Goal: Task Accomplishment & Management: Use online tool/utility

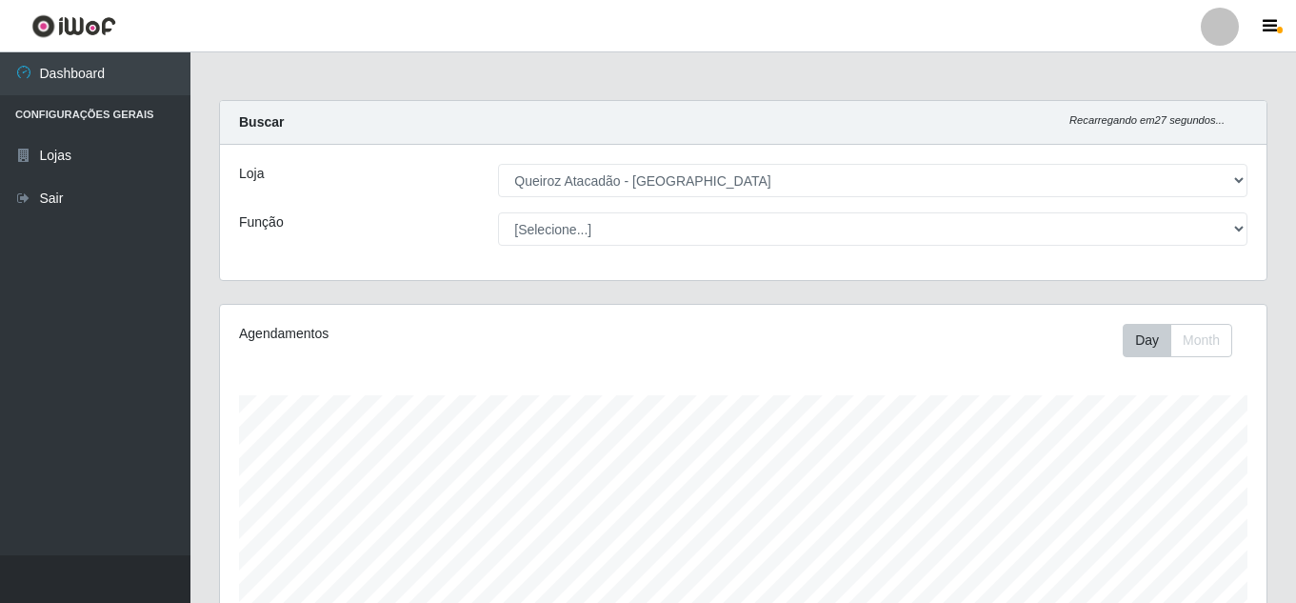
select select "225"
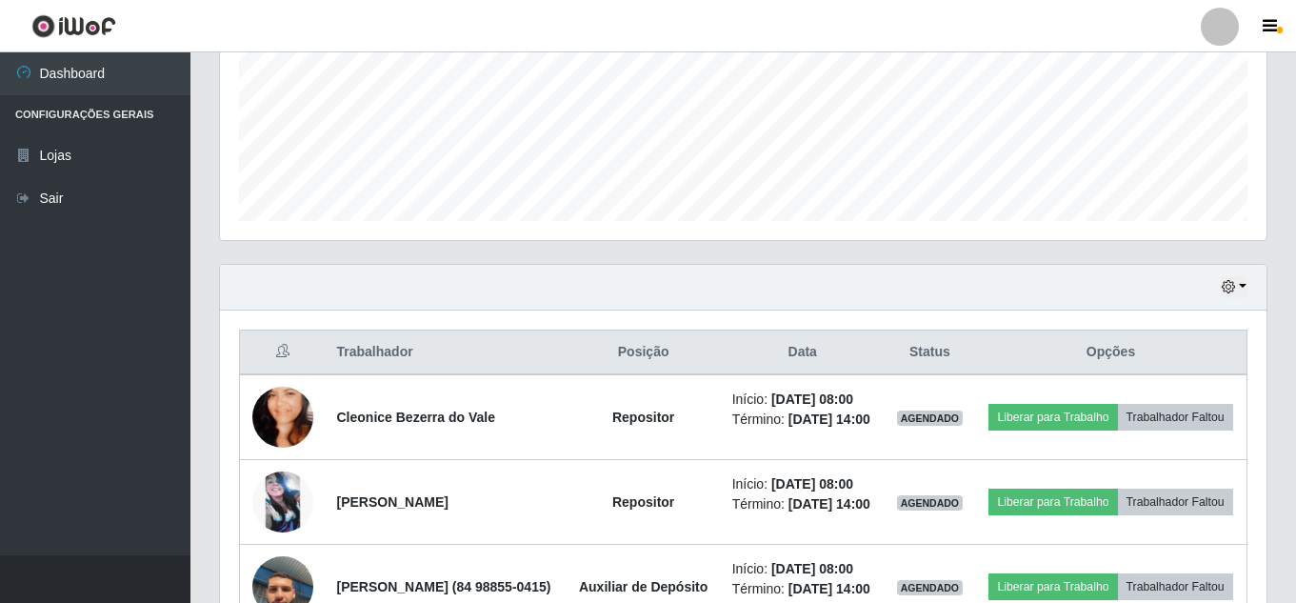
scroll to position [504, 0]
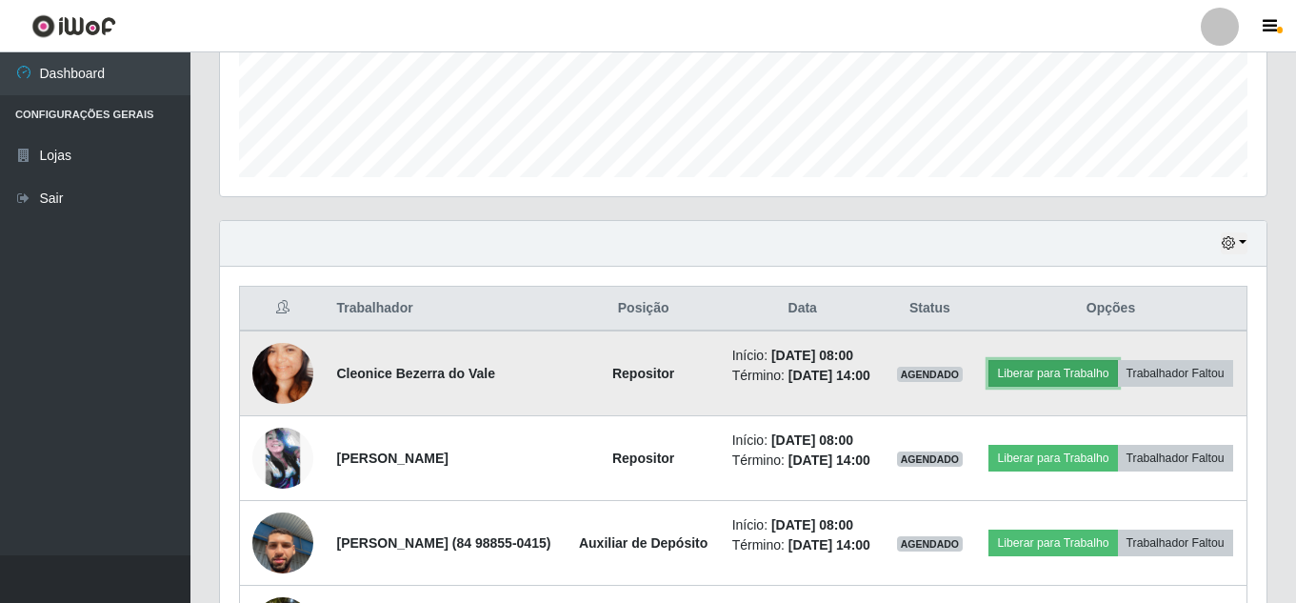
click at [1117, 369] on button "Liberar para Trabalho" at bounding box center [1052, 373] width 129 height 27
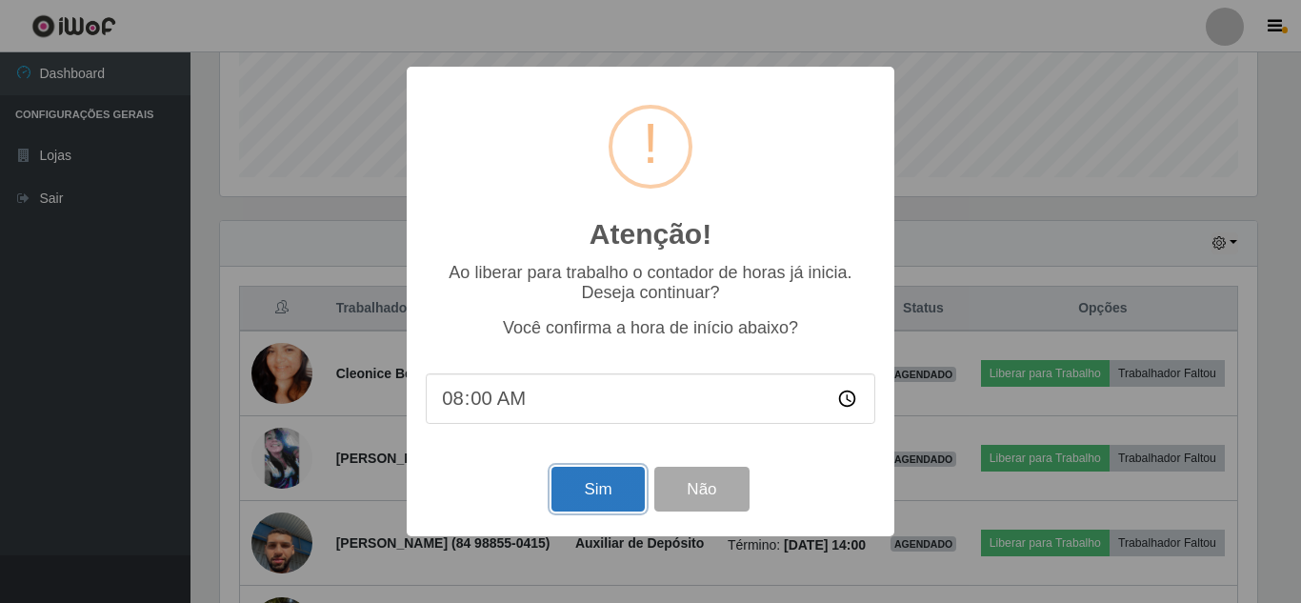
click at [600, 497] on button "Sim" at bounding box center [597, 489] width 92 height 45
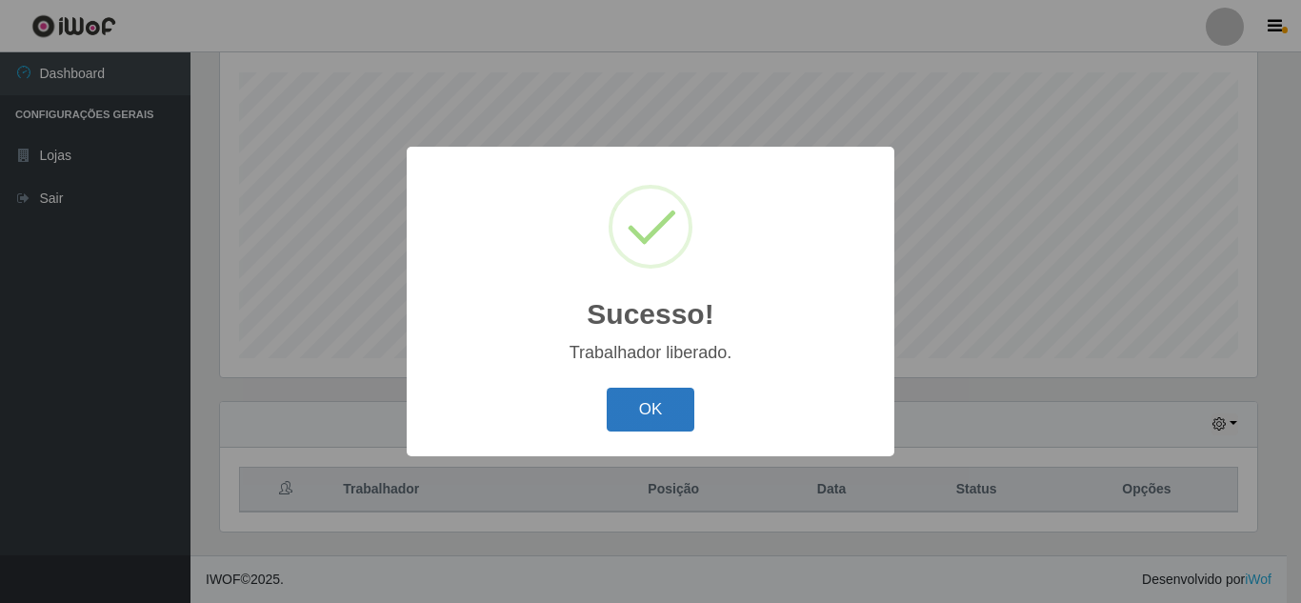
click at [646, 413] on button "OK" at bounding box center [650, 409] width 89 height 45
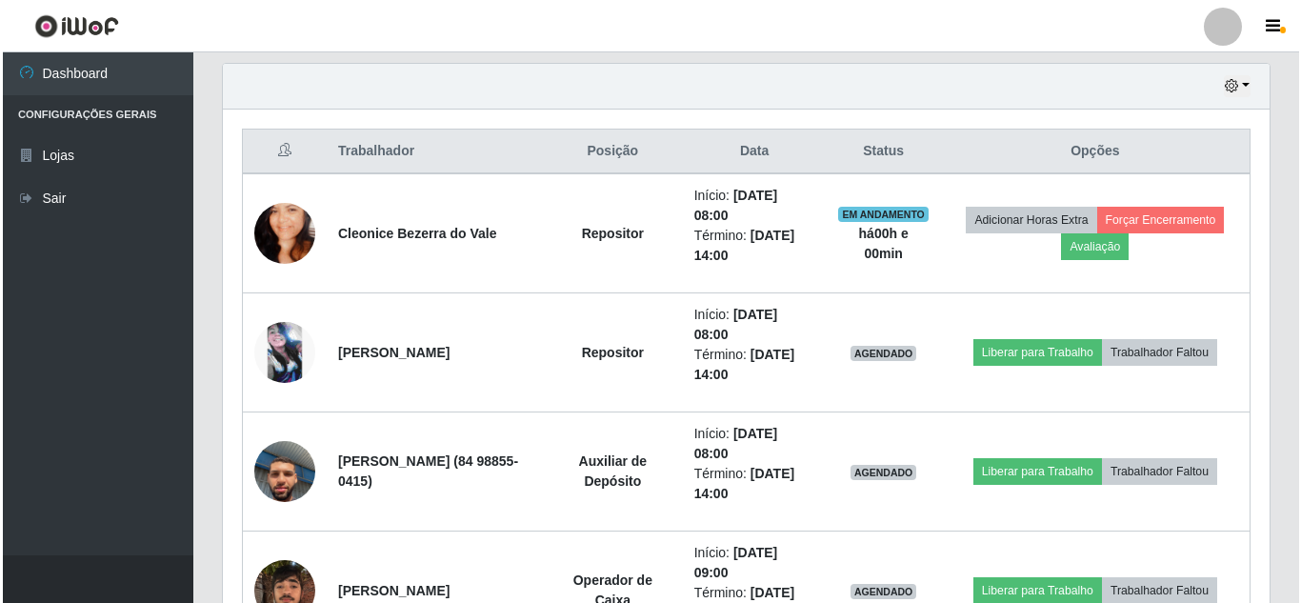
scroll to position [662, 0]
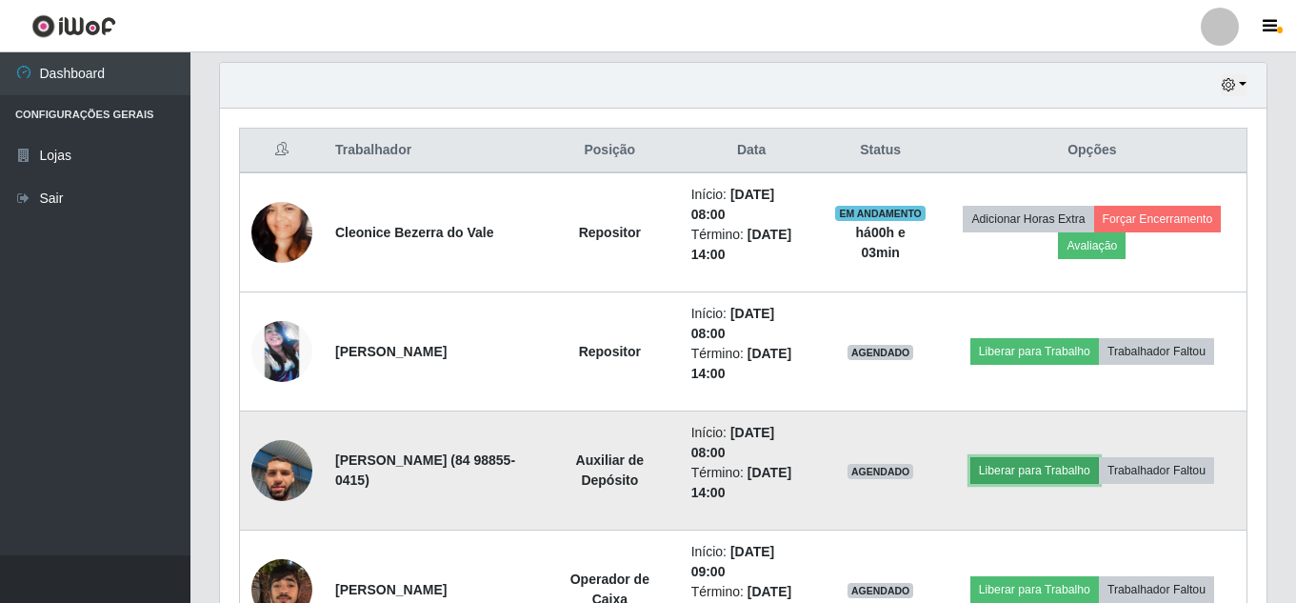
click at [1037, 459] on button "Liberar para Trabalho" at bounding box center [1034, 470] width 129 height 27
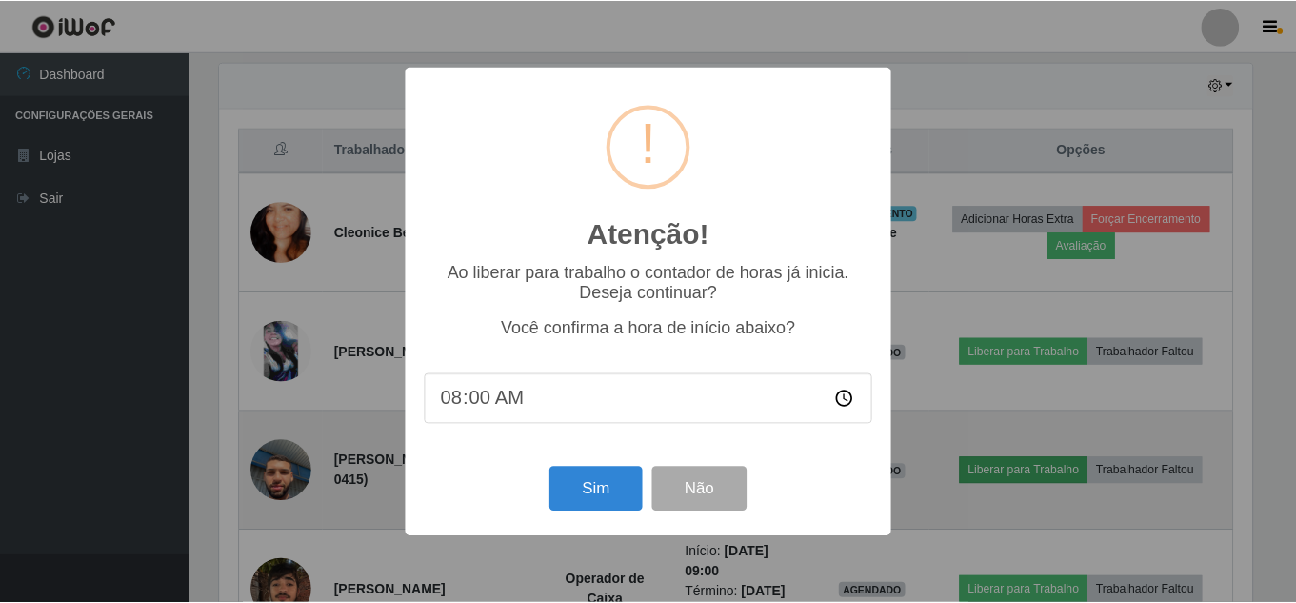
scroll to position [395, 1037]
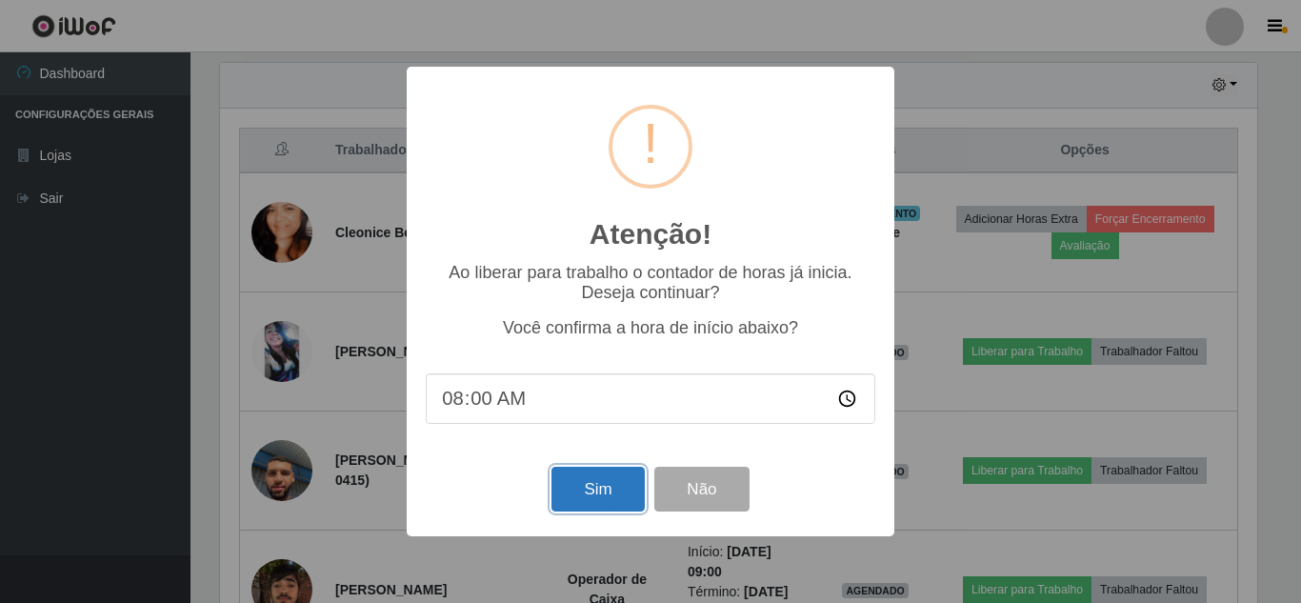
click at [592, 487] on button "Sim" at bounding box center [597, 489] width 92 height 45
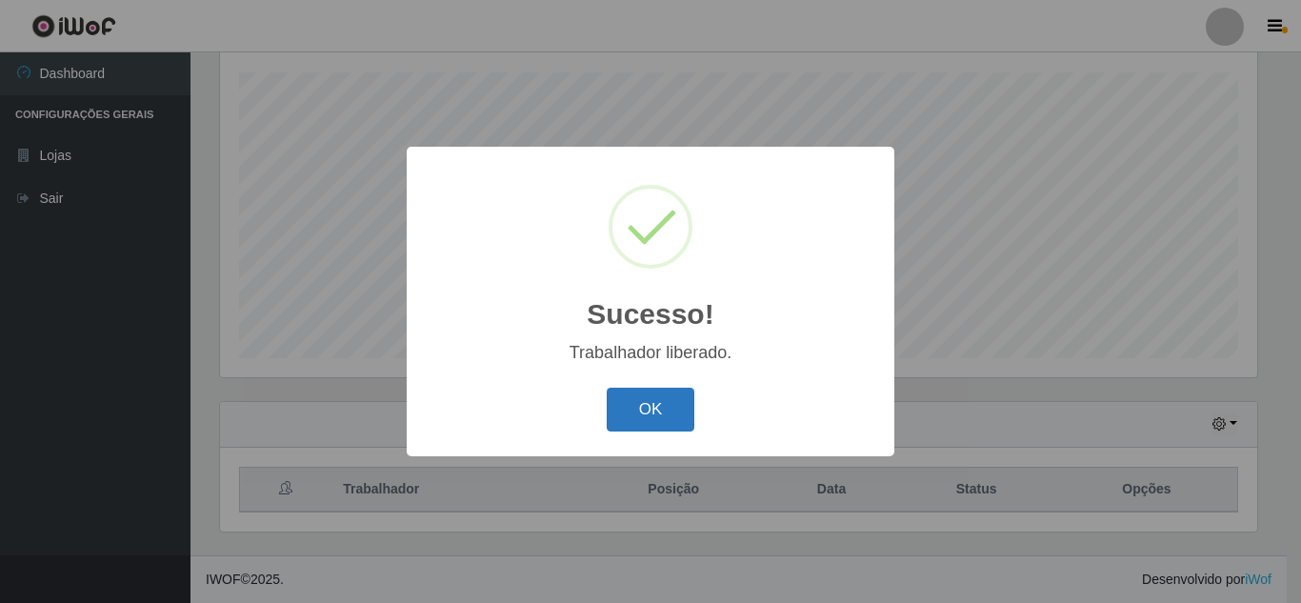
click at [652, 408] on button "OK" at bounding box center [650, 409] width 89 height 45
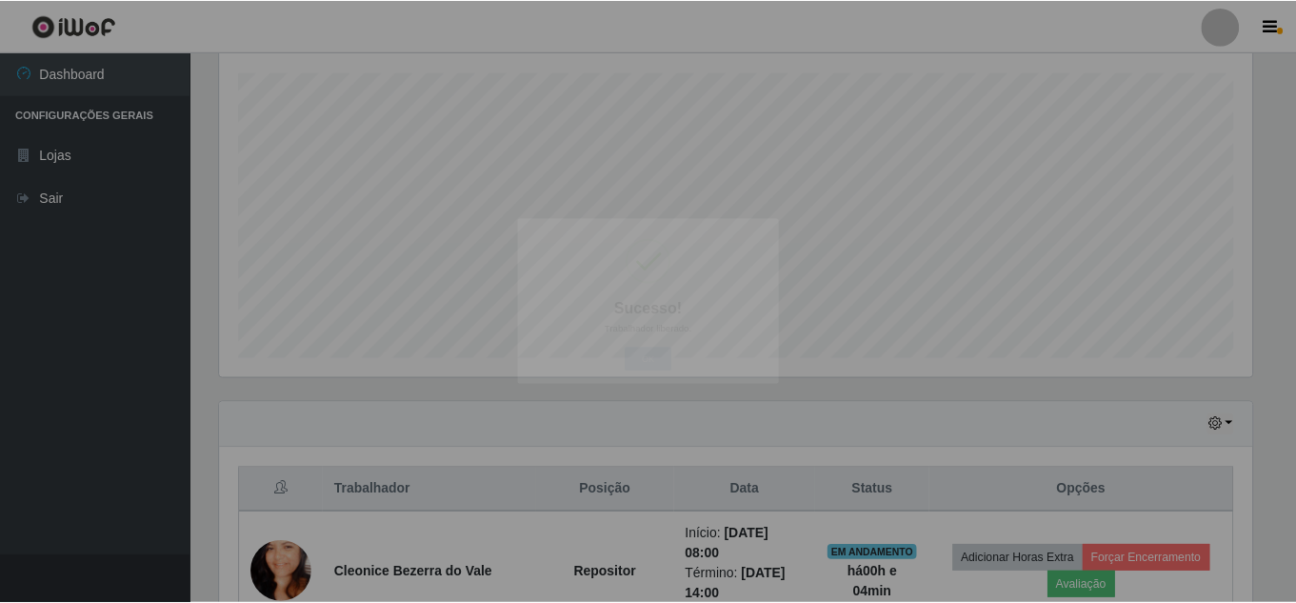
scroll to position [395, 1046]
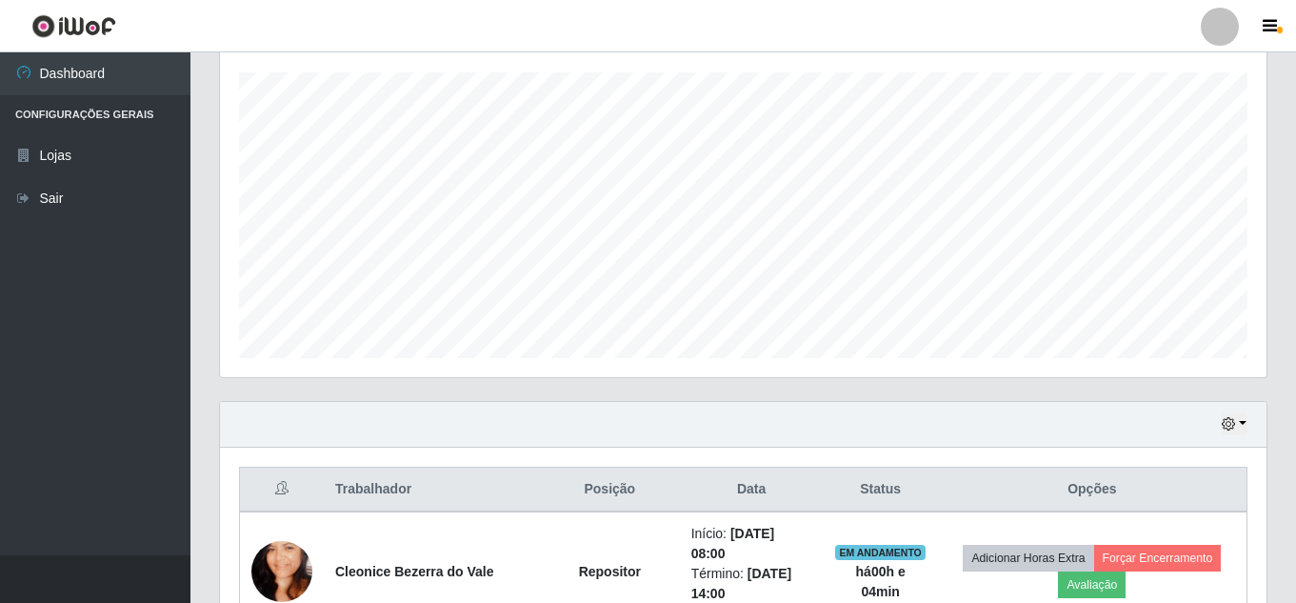
drag, startPoint x: 1293, startPoint y: 117, endPoint x: 1300, endPoint y: 158, distance: 41.5
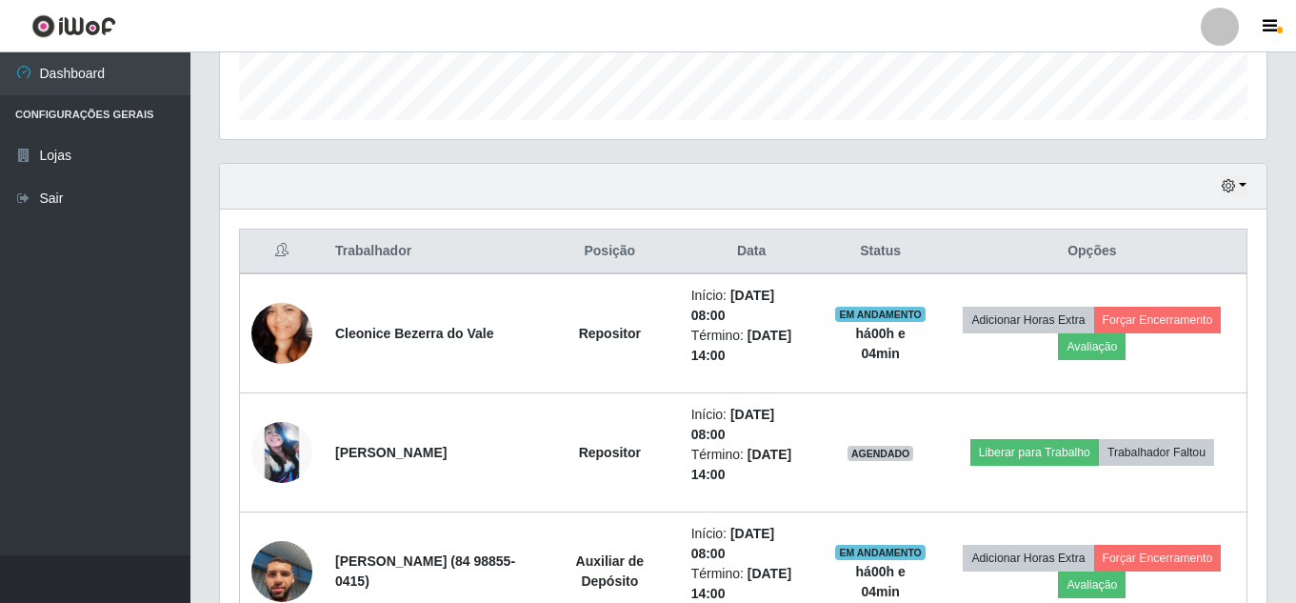
scroll to position [639, 0]
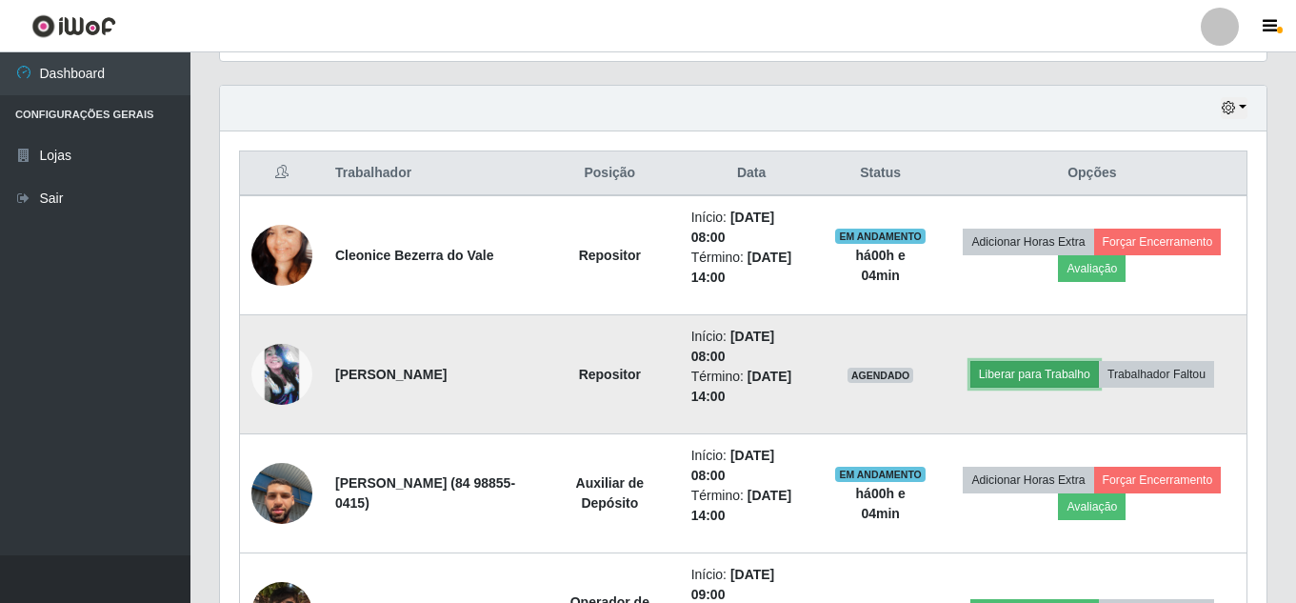
click at [1030, 374] on button "Liberar para Trabalho" at bounding box center [1034, 374] width 129 height 27
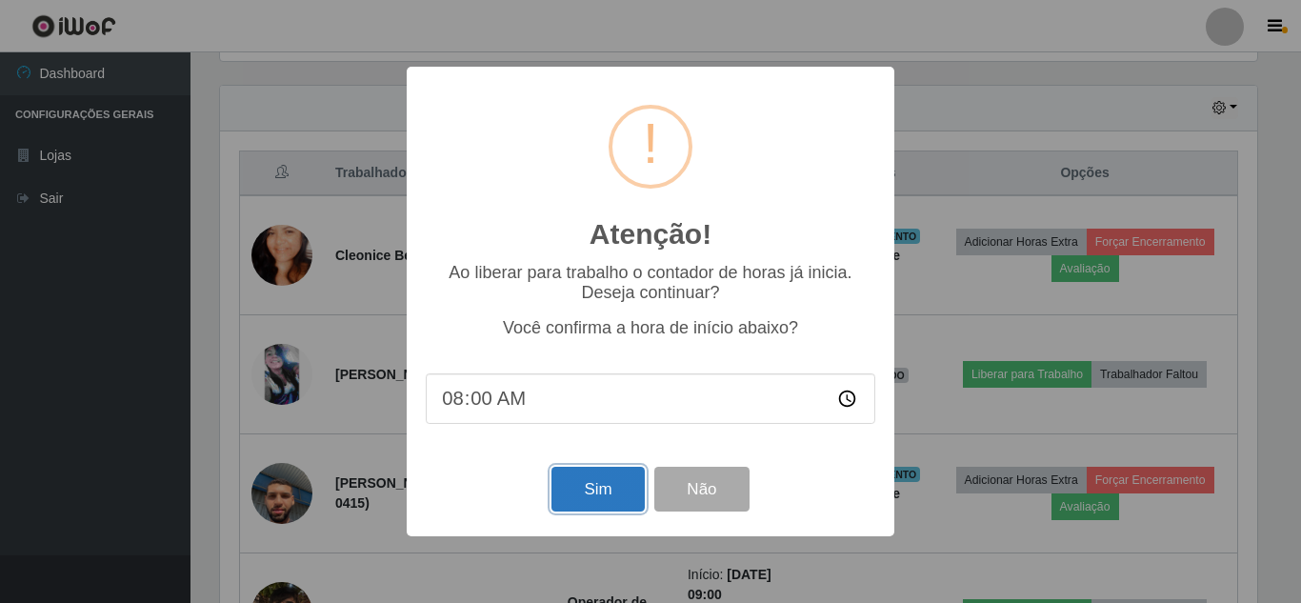
click at [608, 487] on button "Sim" at bounding box center [597, 489] width 92 height 45
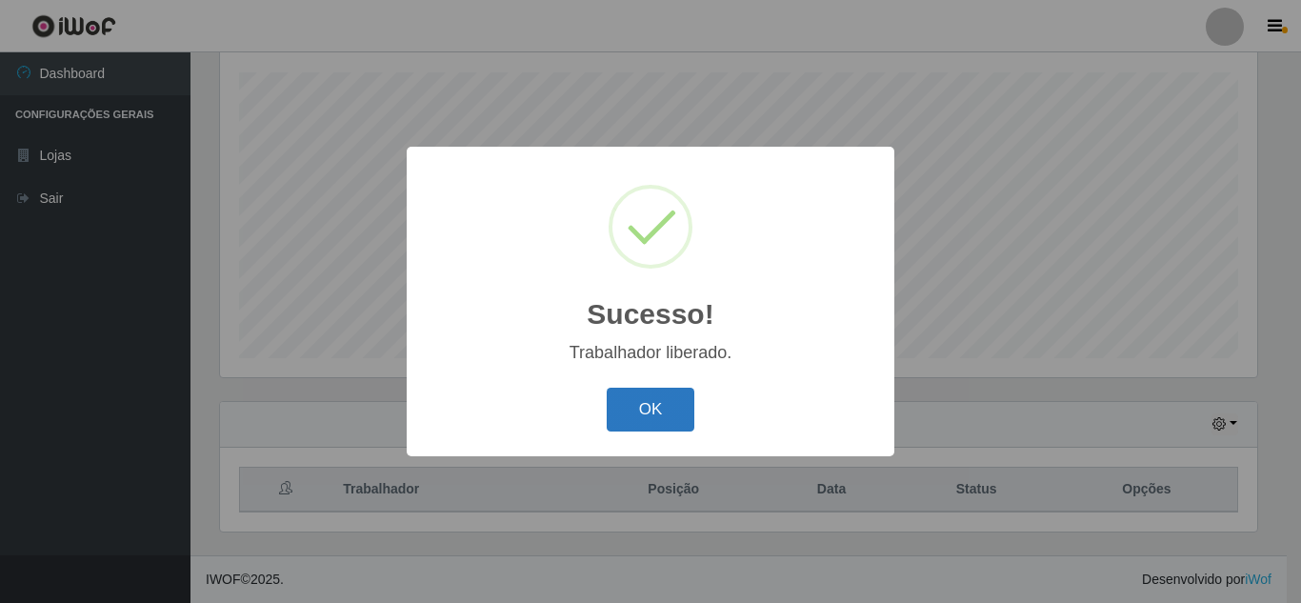
click at [635, 432] on div "OK Cancel" at bounding box center [650, 409] width 449 height 54
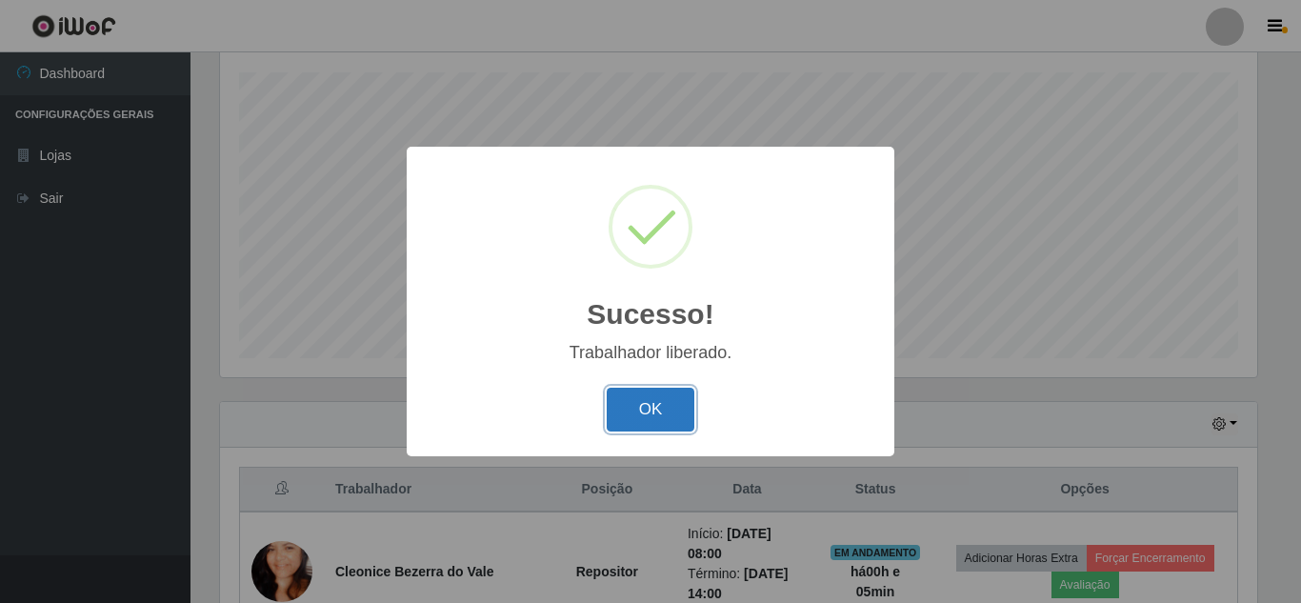
click at [637, 423] on button "OK" at bounding box center [650, 409] width 89 height 45
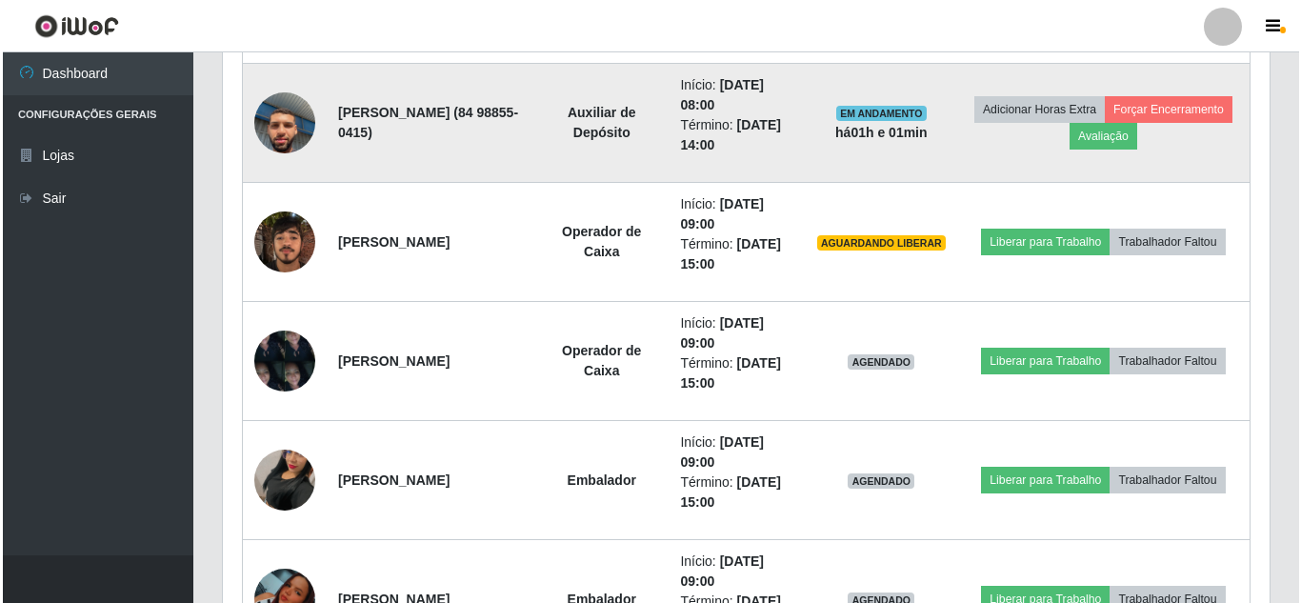
scroll to position [1232, 0]
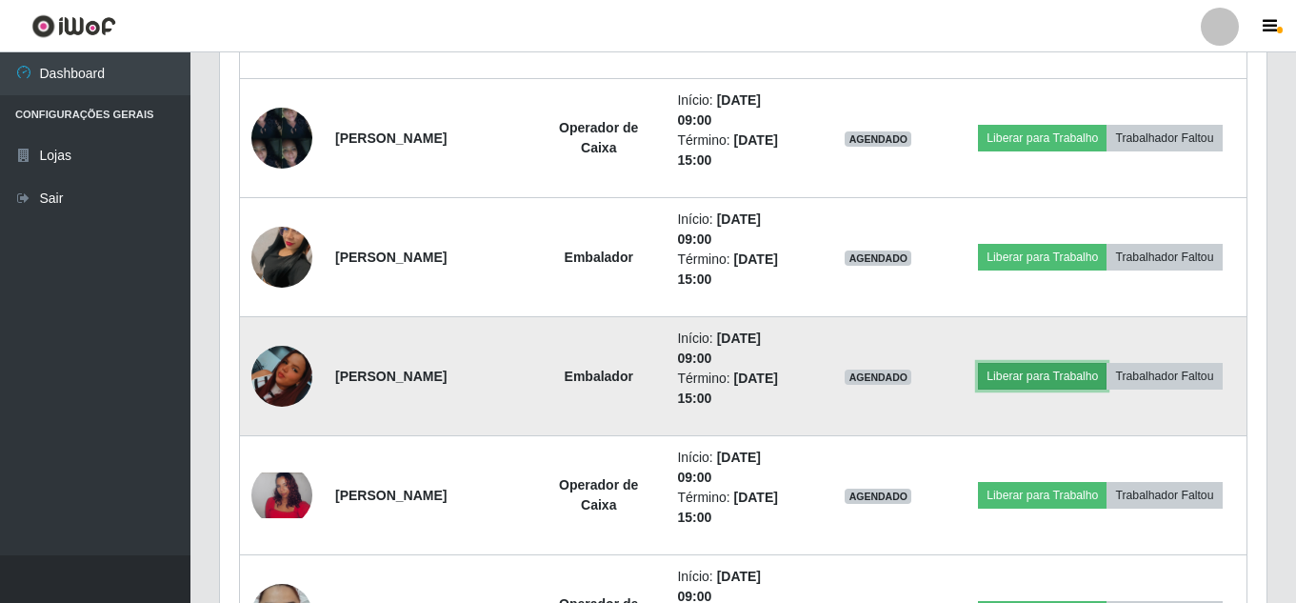
click at [1106, 363] on button "Liberar para Trabalho" at bounding box center [1042, 376] width 129 height 27
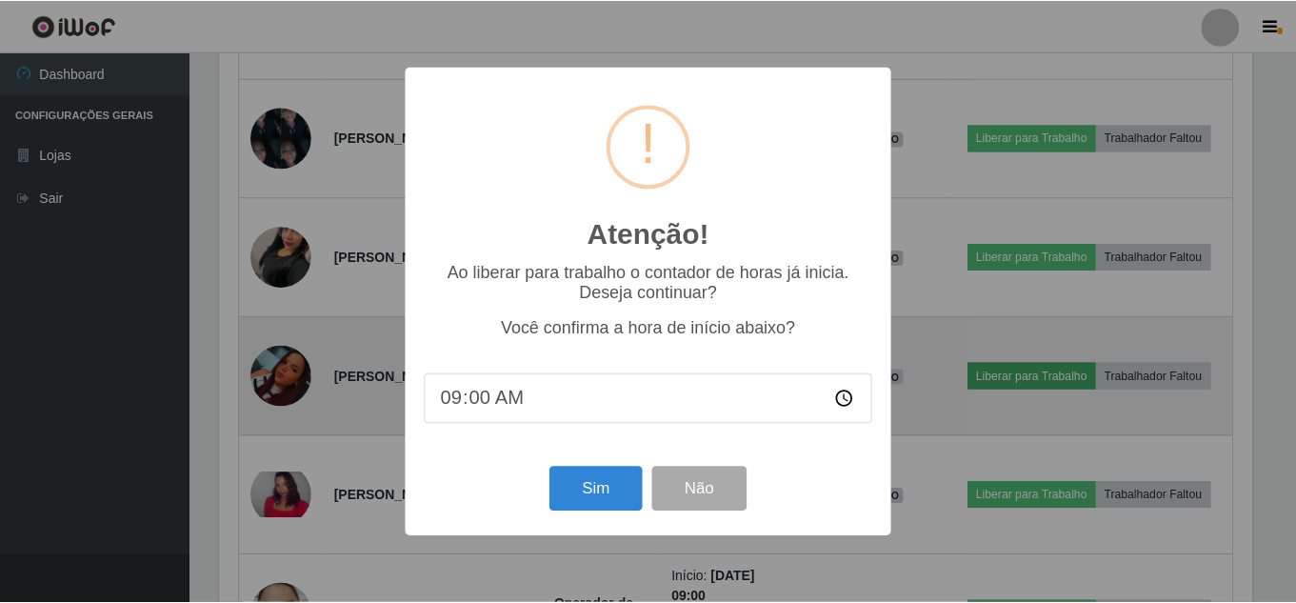
scroll to position [395, 1037]
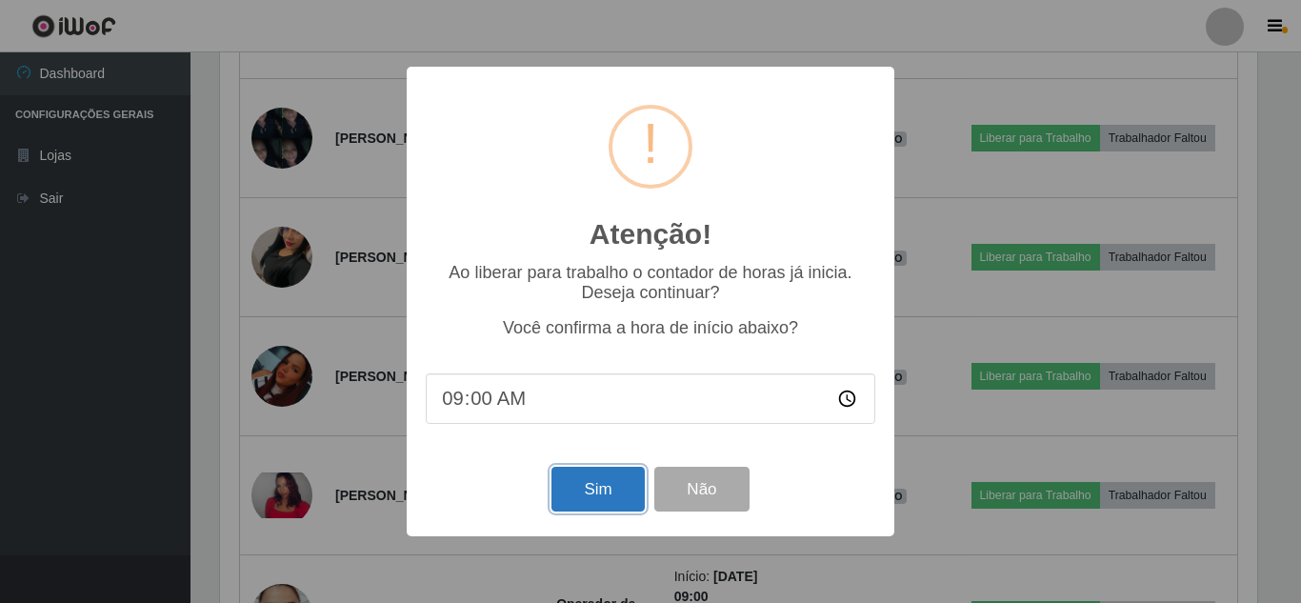
click at [625, 488] on button "Sim" at bounding box center [597, 489] width 92 height 45
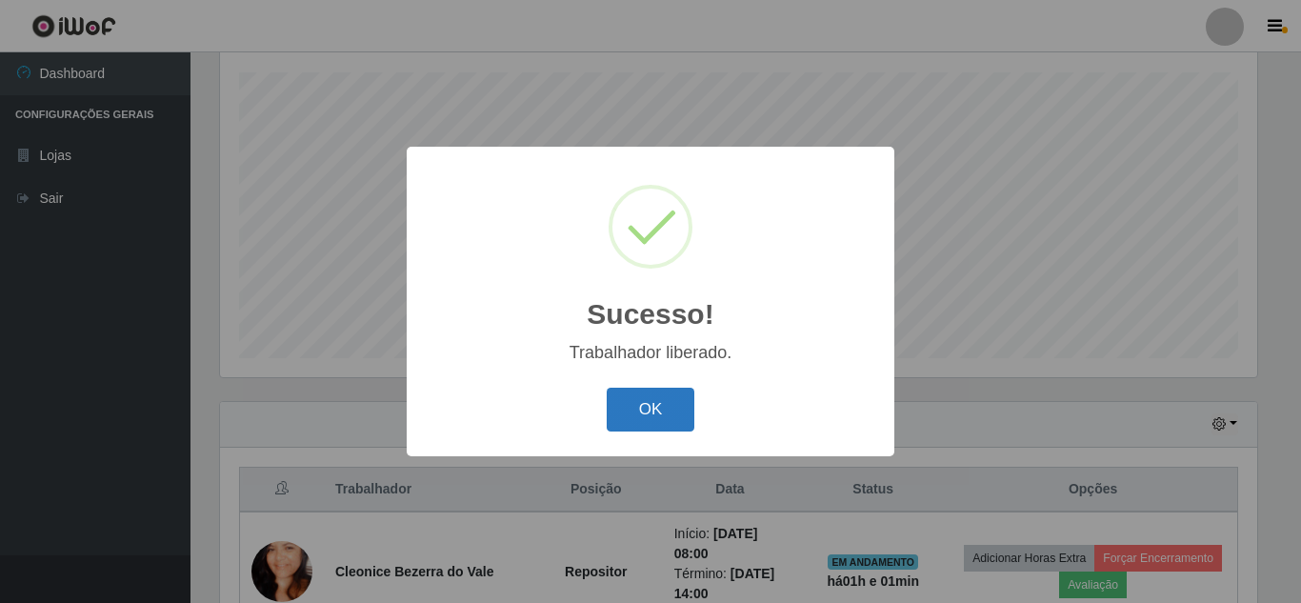
click at [651, 401] on button "OK" at bounding box center [650, 409] width 89 height 45
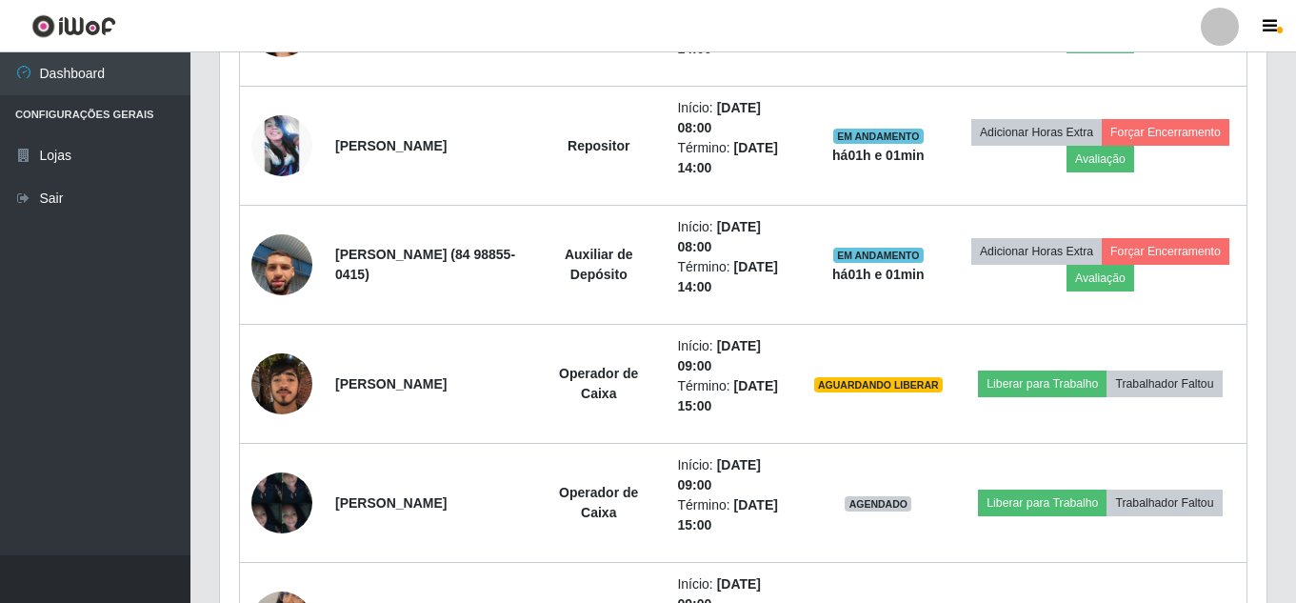
scroll to position [989, 0]
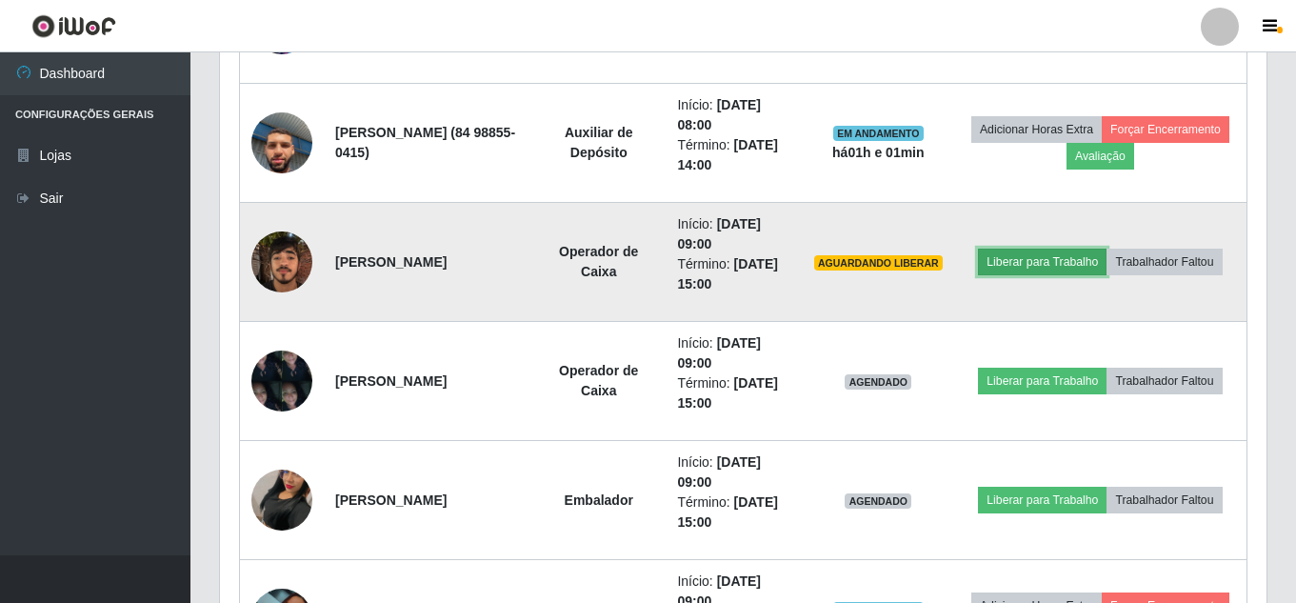
click at [1088, 251] on button "Liberar para Trabalho" at bounding box center [1042, 261] width 129 height 27
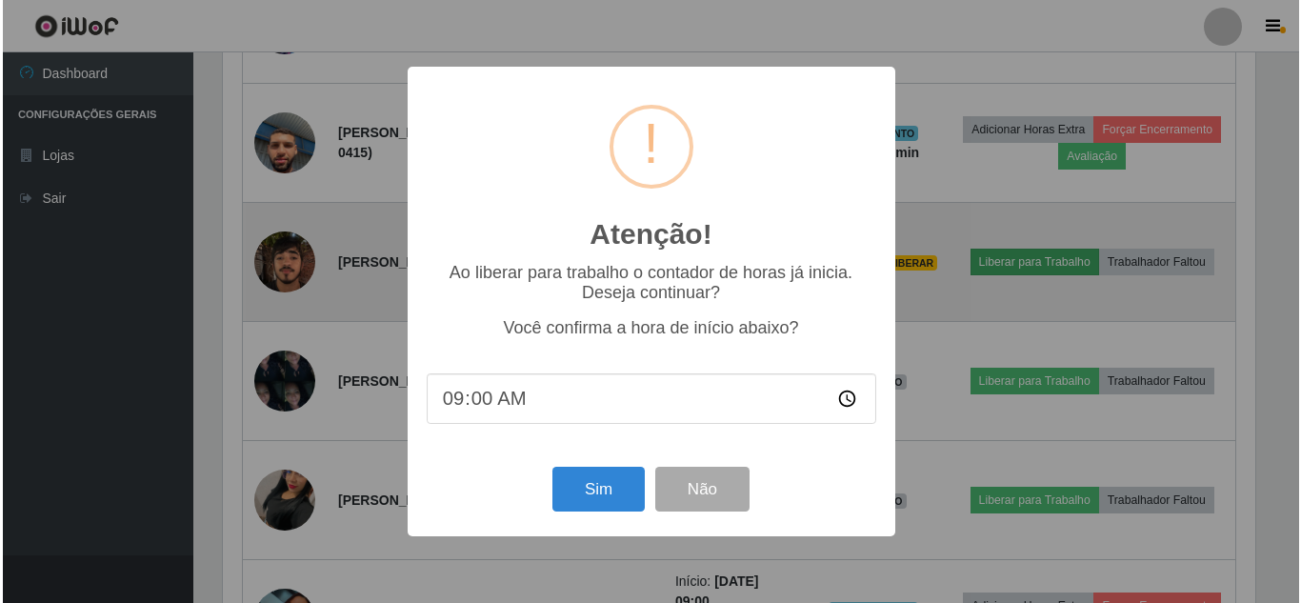
scroll to position [395, 1037]
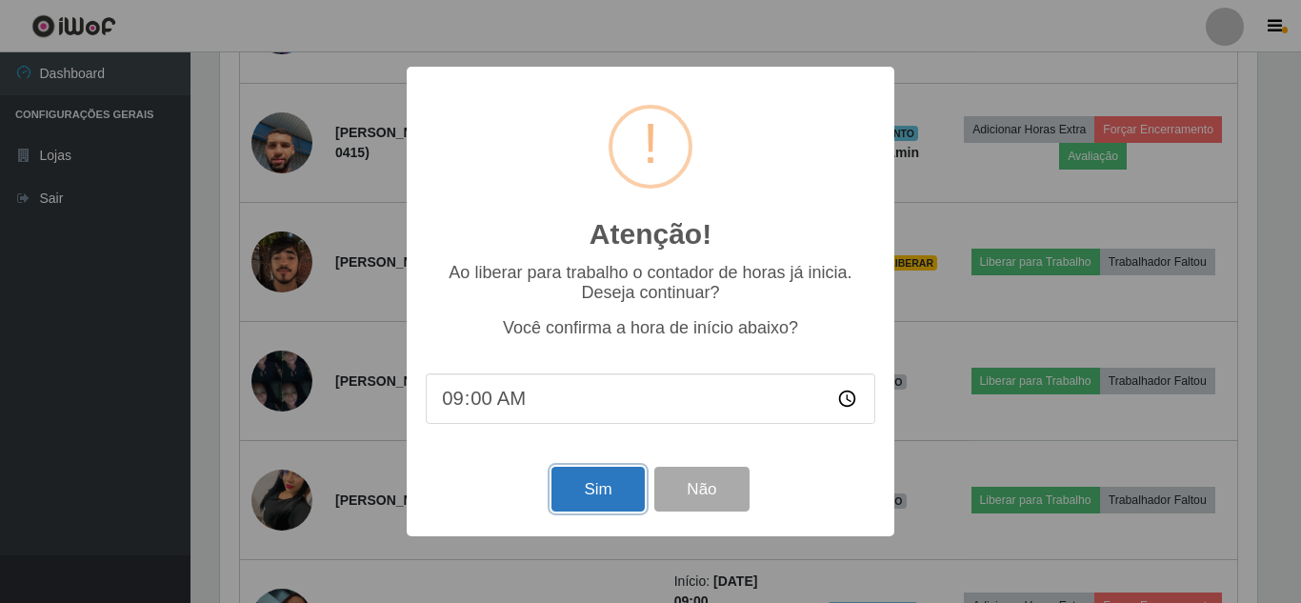
click at [594, 492] on button "Sim" at bounding box center [597, 489] width 92 height 45
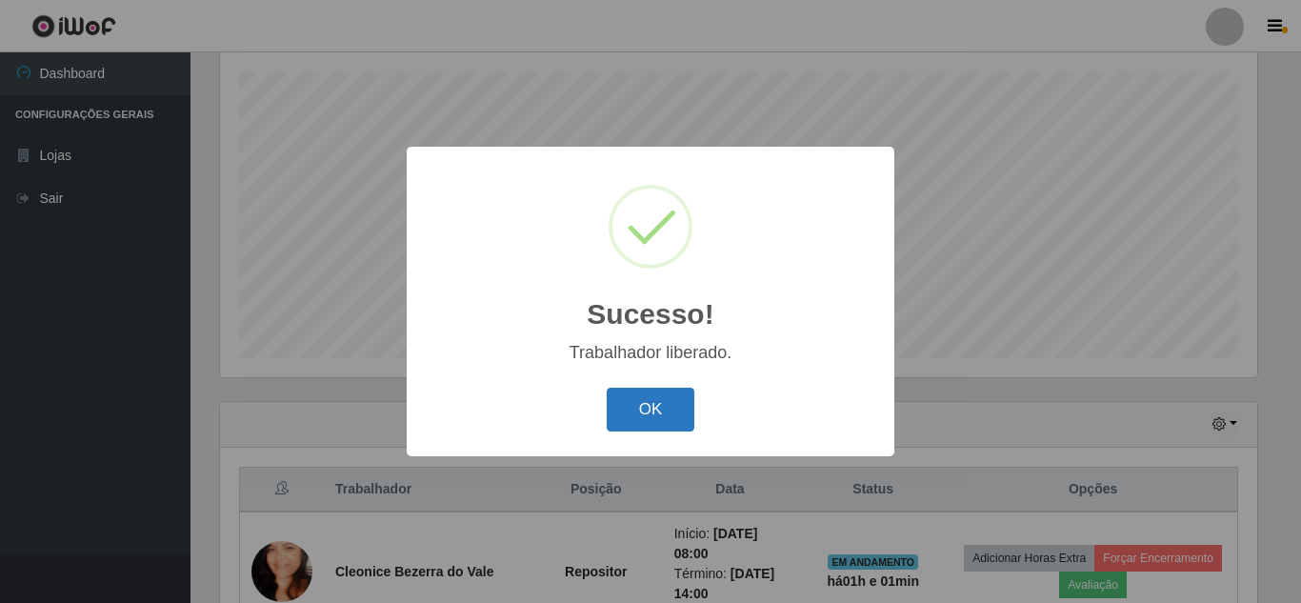
click at [630, 416] on button "OK" at bounding box center [650, 409] width 89 height 45
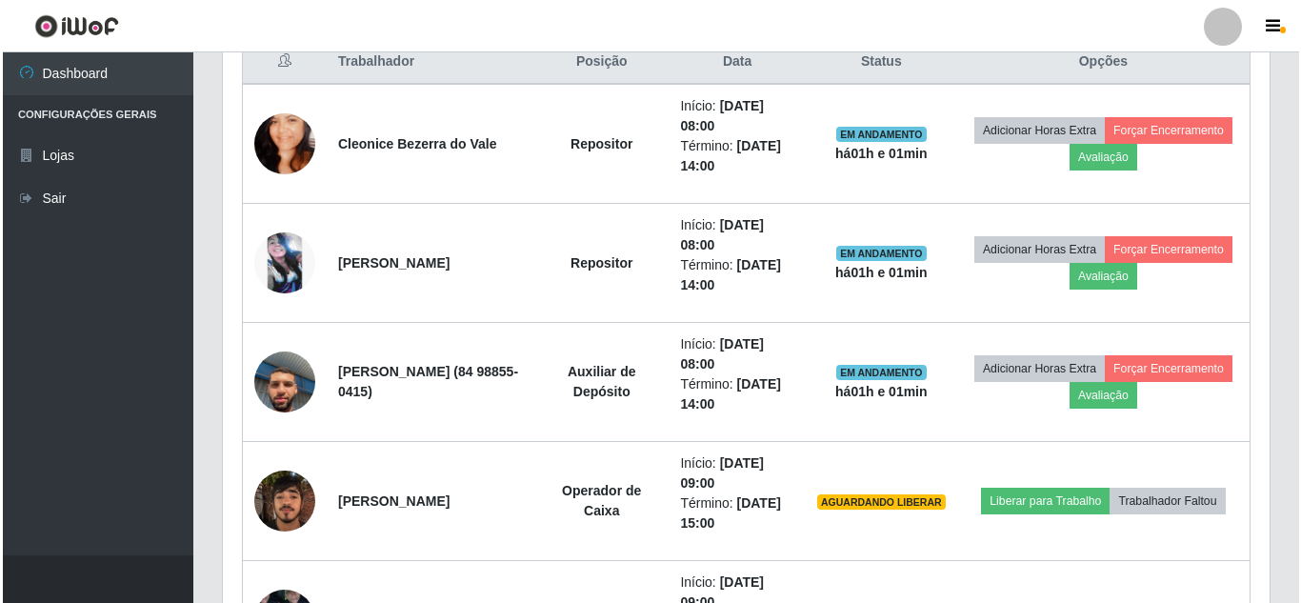
scroll to position [894, 0]
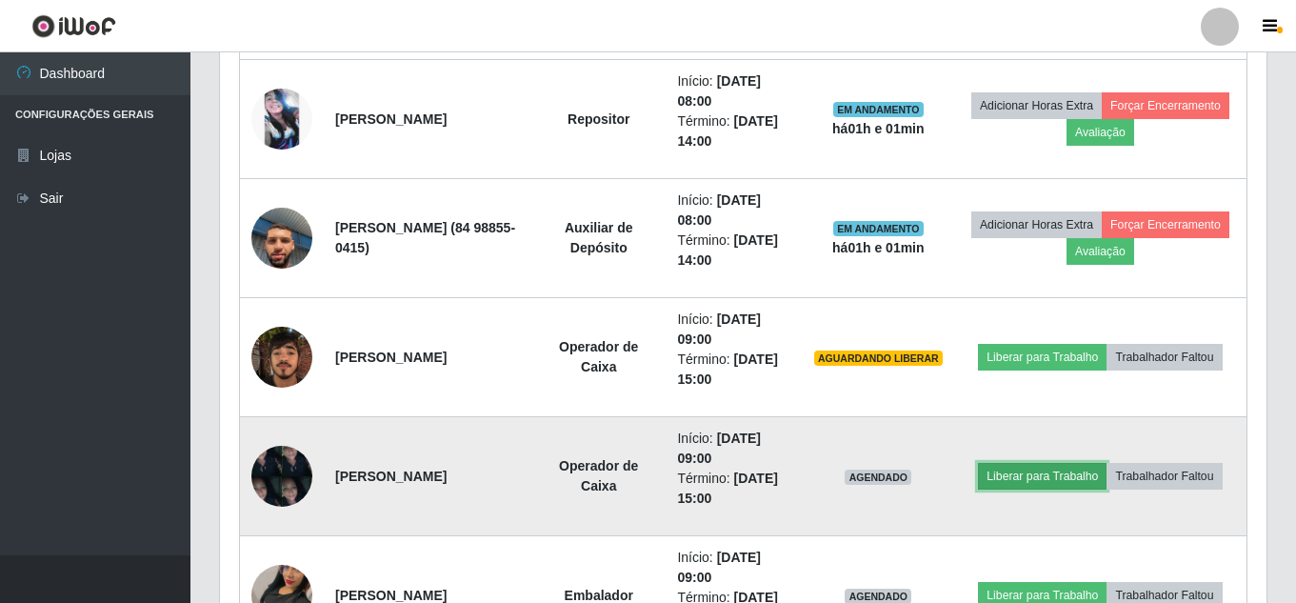
click at [1082, 463] on button "Liberar para Trabalho" at bounding box center [1042, 476] width 129 height 27
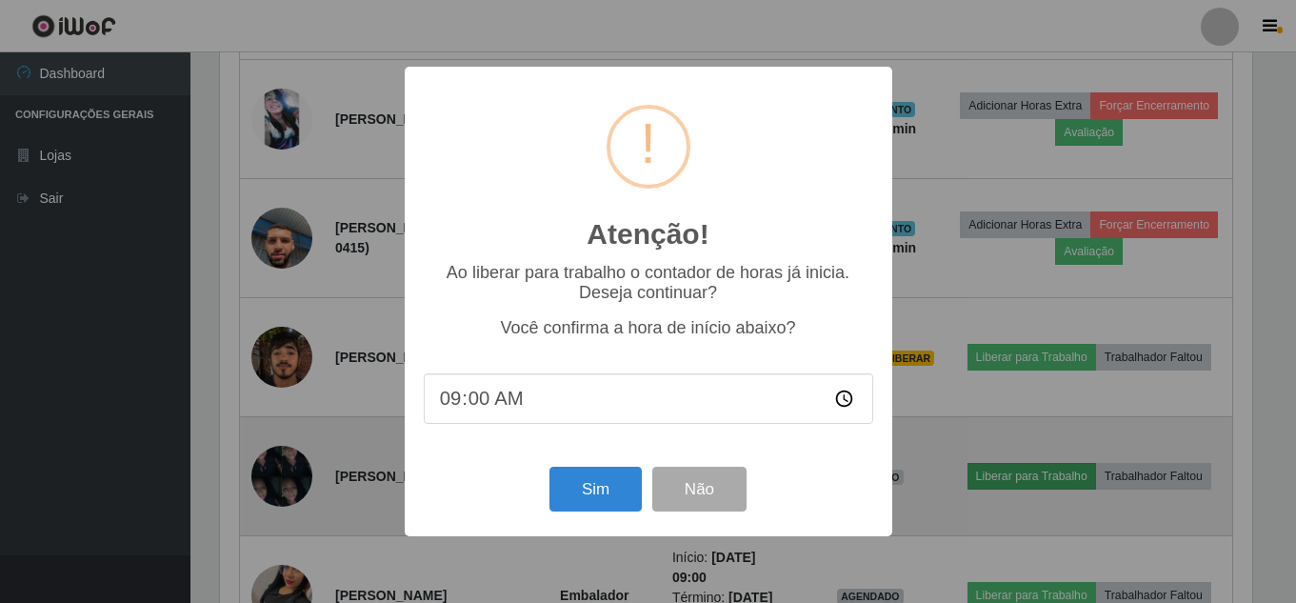
scroll to position [395, 1037]
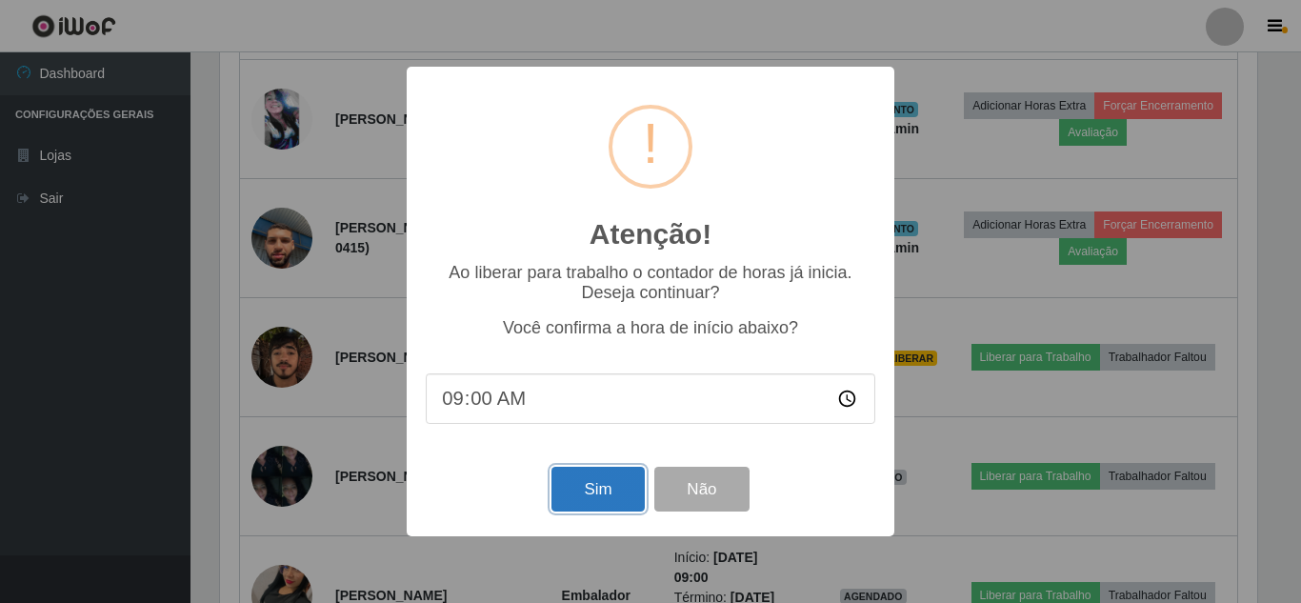
click at [586, 486] on button "Sim" at bounding box center [597, 489] width 92 height 45
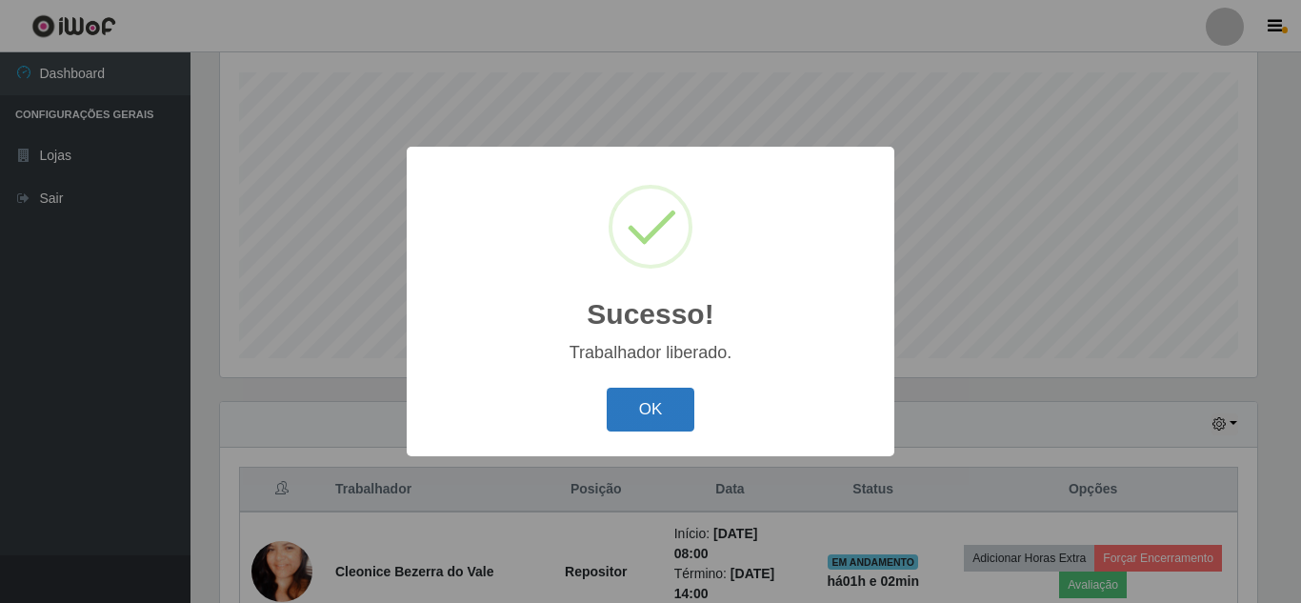
click at [677, 419] on button "OK" at bounding box center [650, 409] width 89 height 45
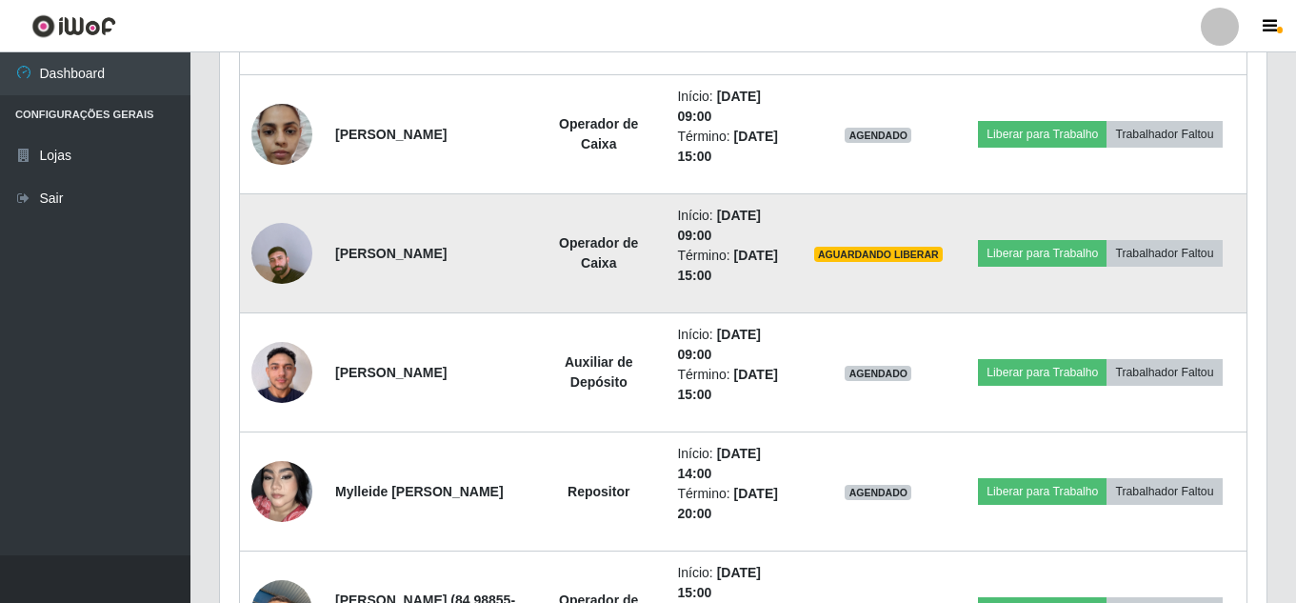
scroll to position [1751, 0]
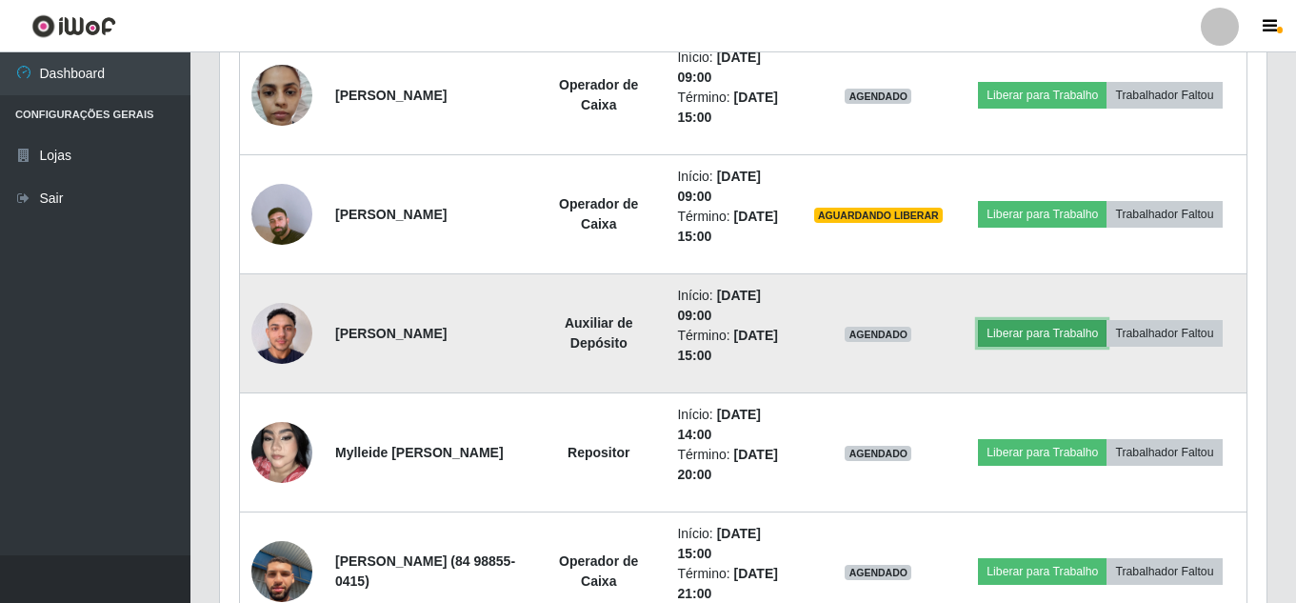
click at [1087, 323] on button "Liberar para Trabalho" at bounding box center [1042, 333] width 129 height 27
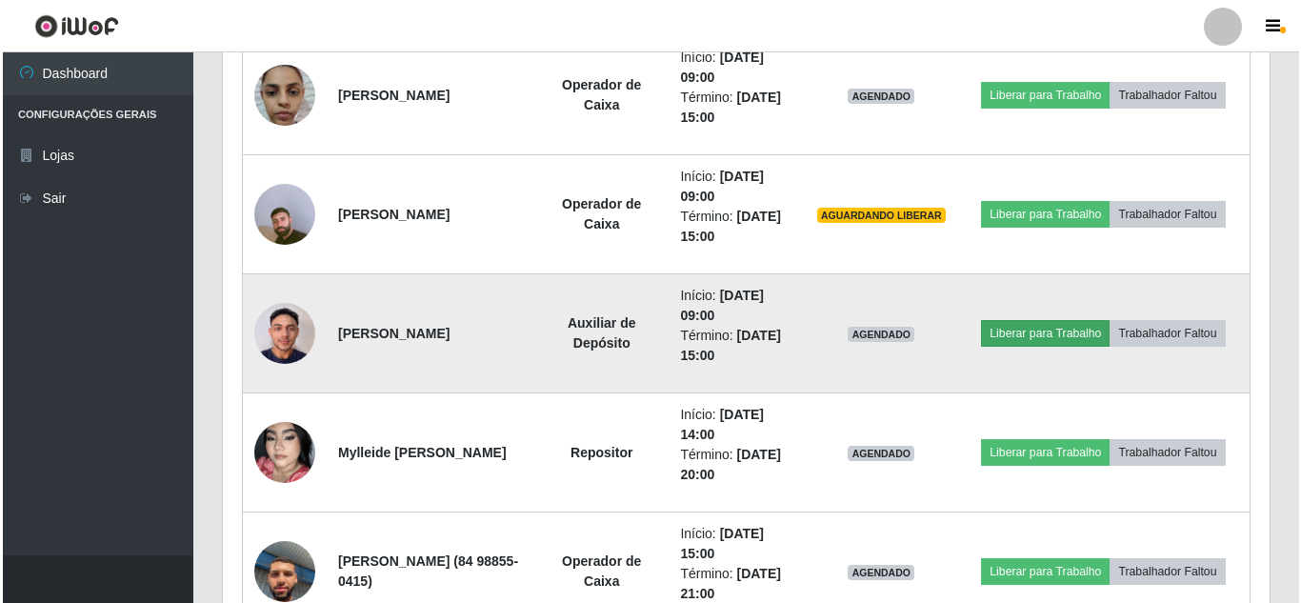
scroll to position [395, 1037]
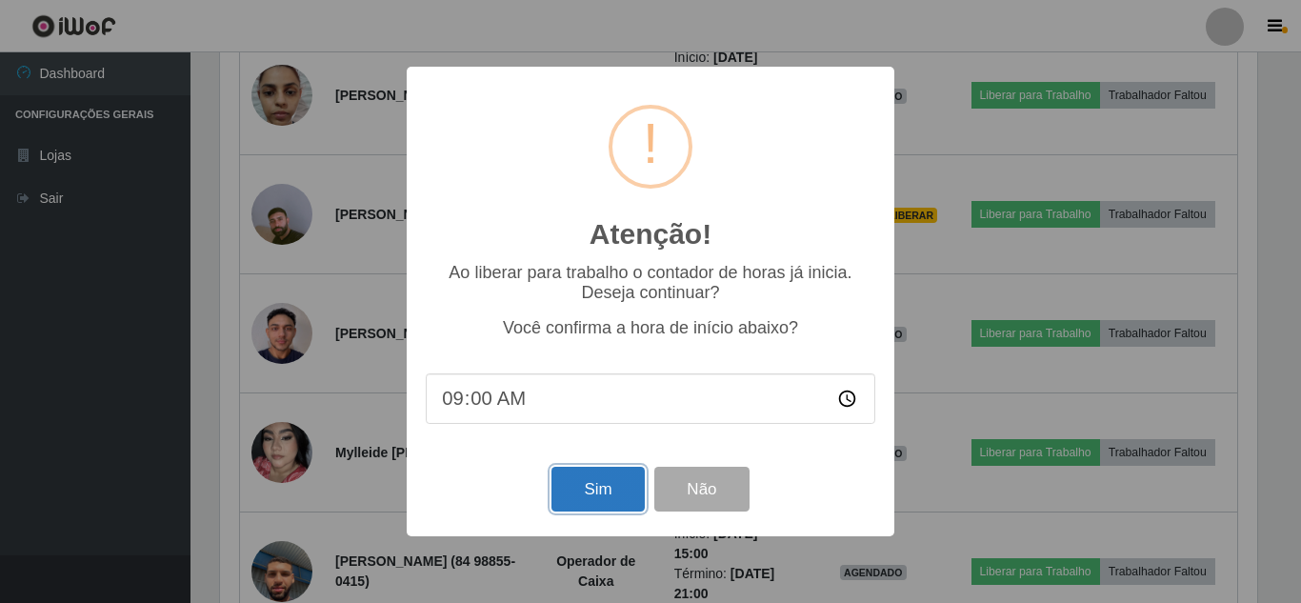
click at [597, 484] on button "Sim" at bounding box center [597, 489] width 92 height 45
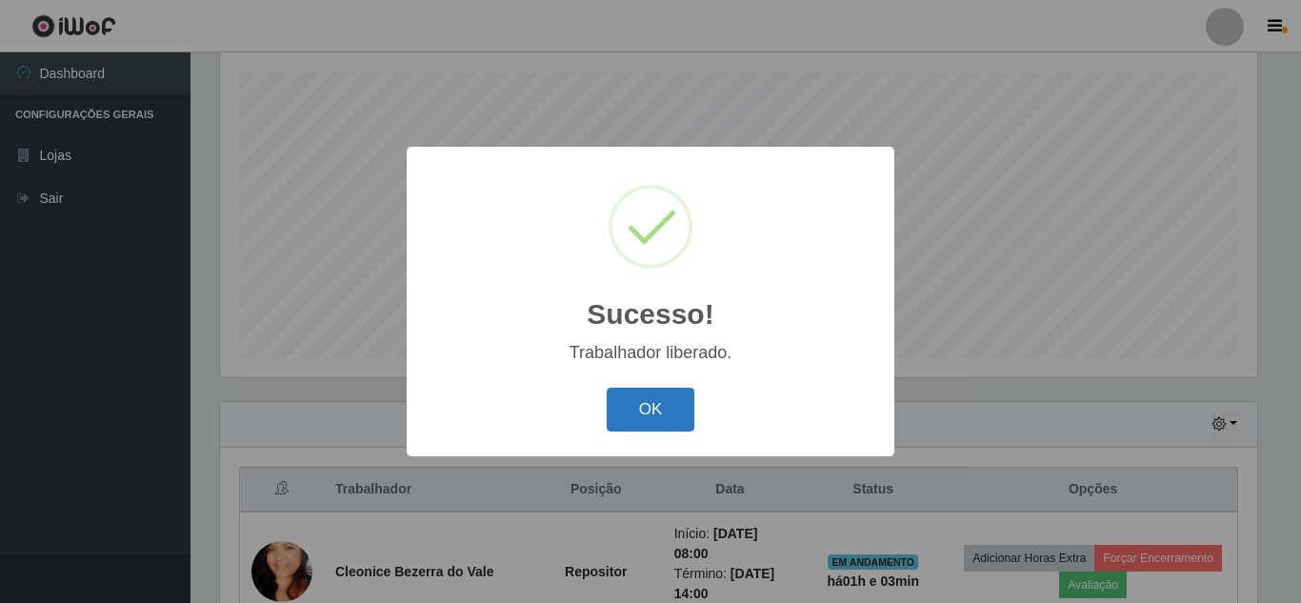
click at [642, 416] on button "OK" at bounding box center [650, 409] width 89 height 45
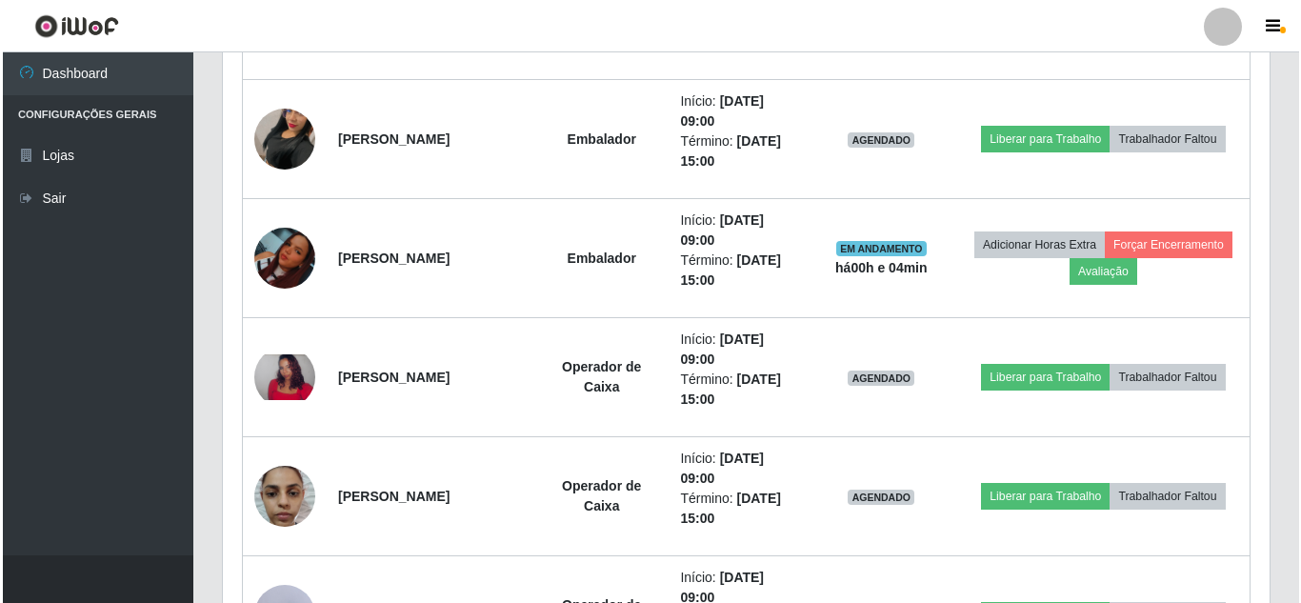
scroll to position [1305, 0]
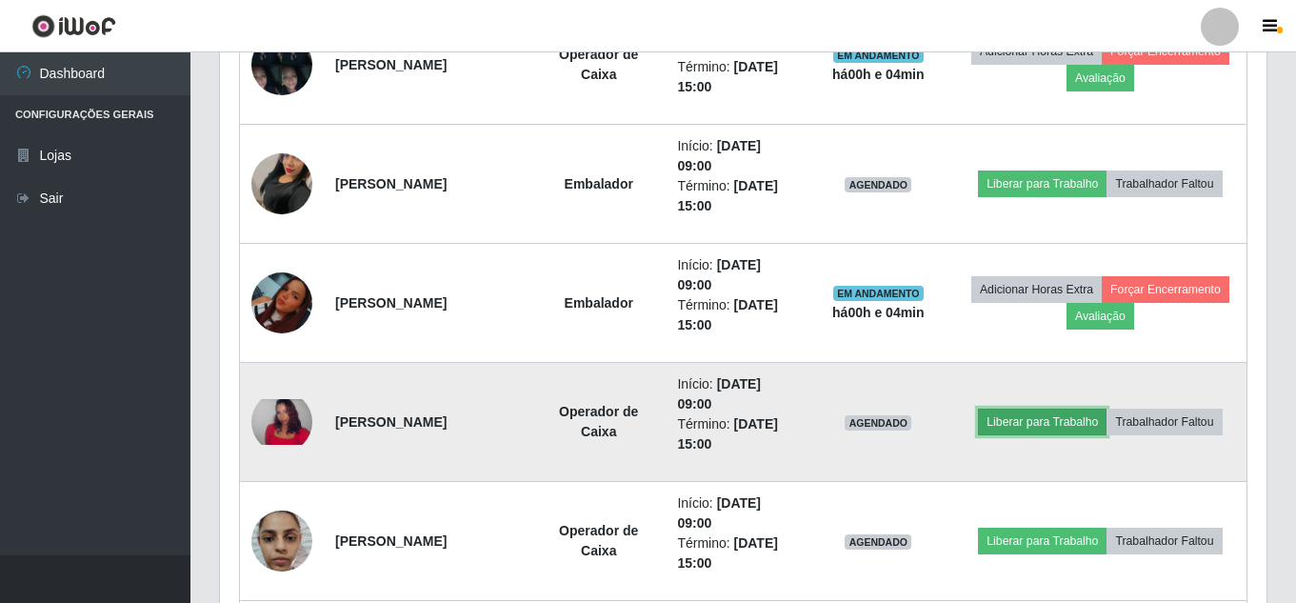
click at [1106, 408] on button "Liberar para Trabalho" at bounding box center [1042, 421] width 129 height 27
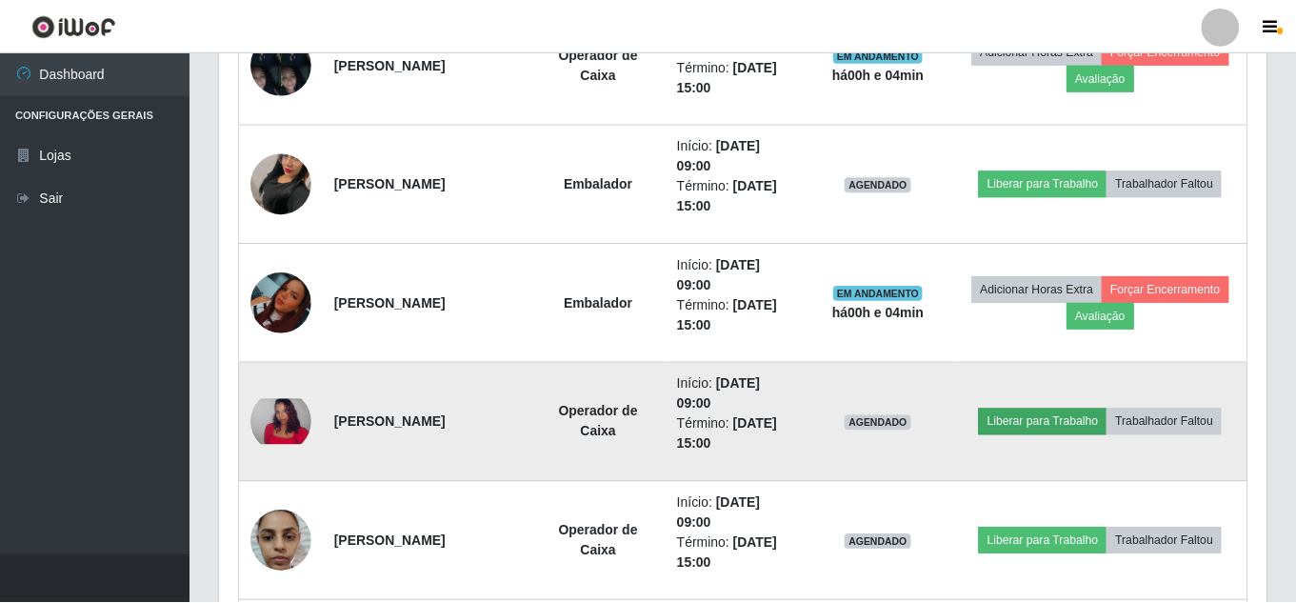
scroll to position [395, 1037]
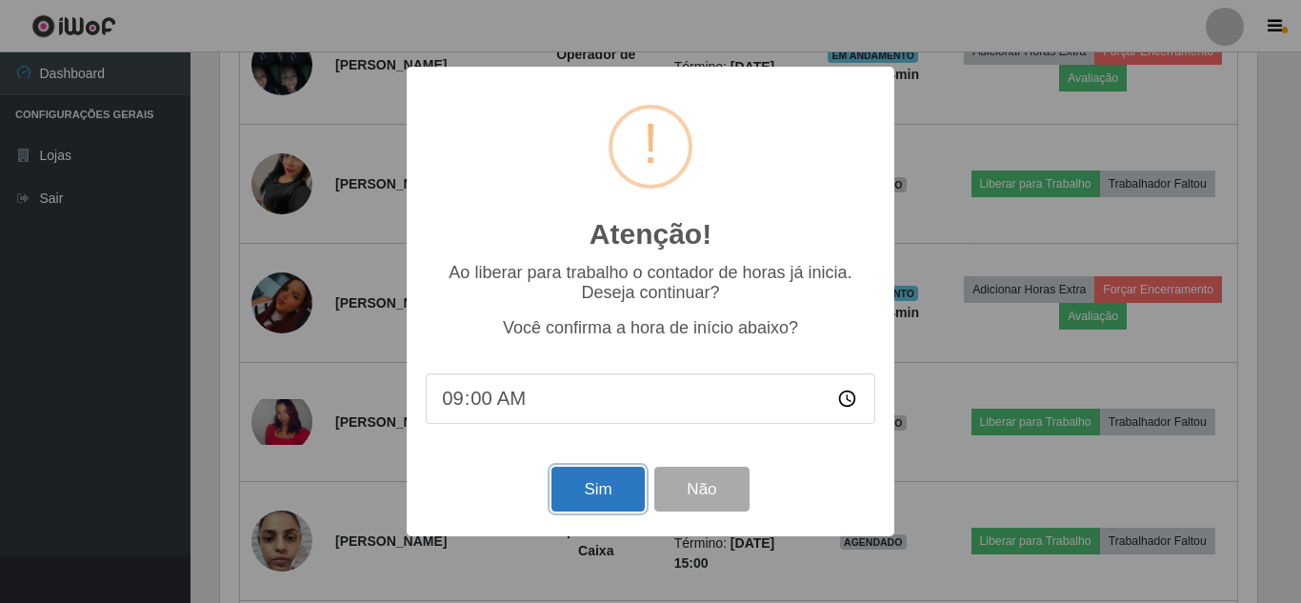
click at [611, 500] on button "Sim" at bounding box center [597, 489] width 92 height 45
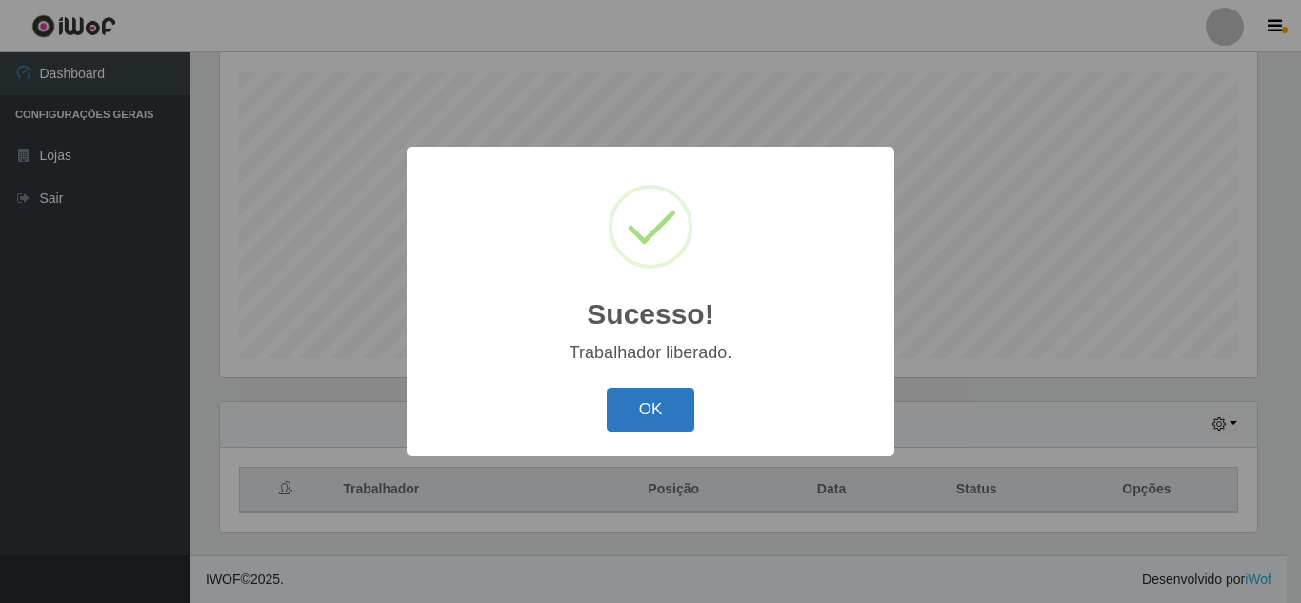
click at [655, 406] on button "OK" at bounding box center [650, 409] width 89 height 45
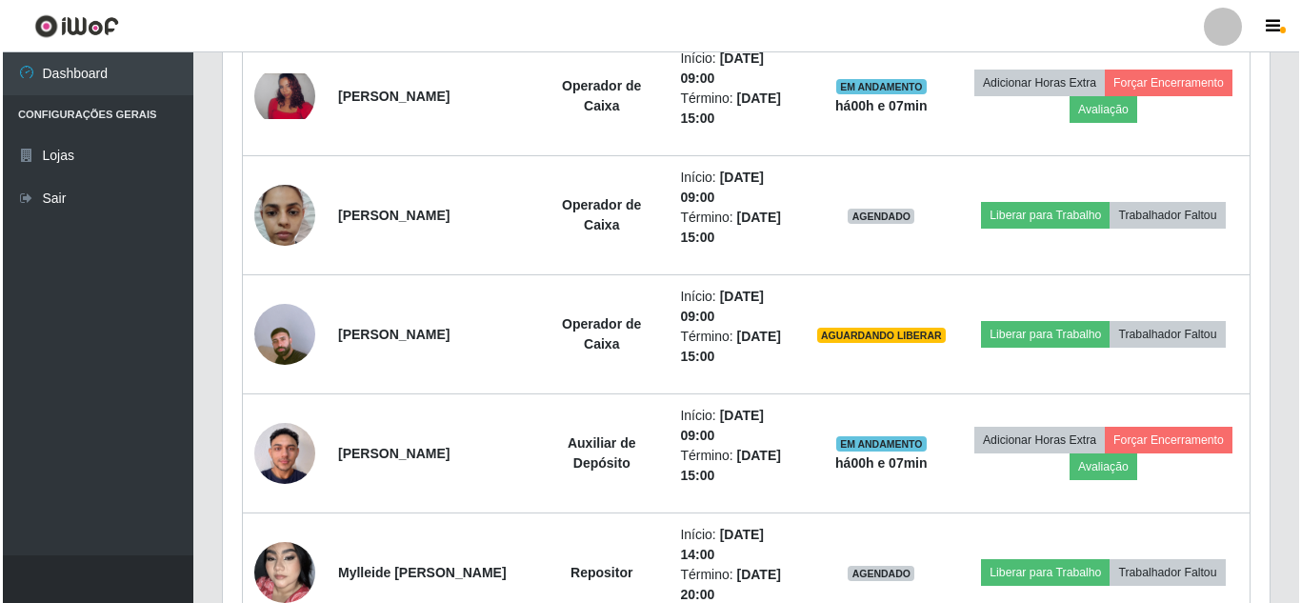
scroll to position [1670, 0]
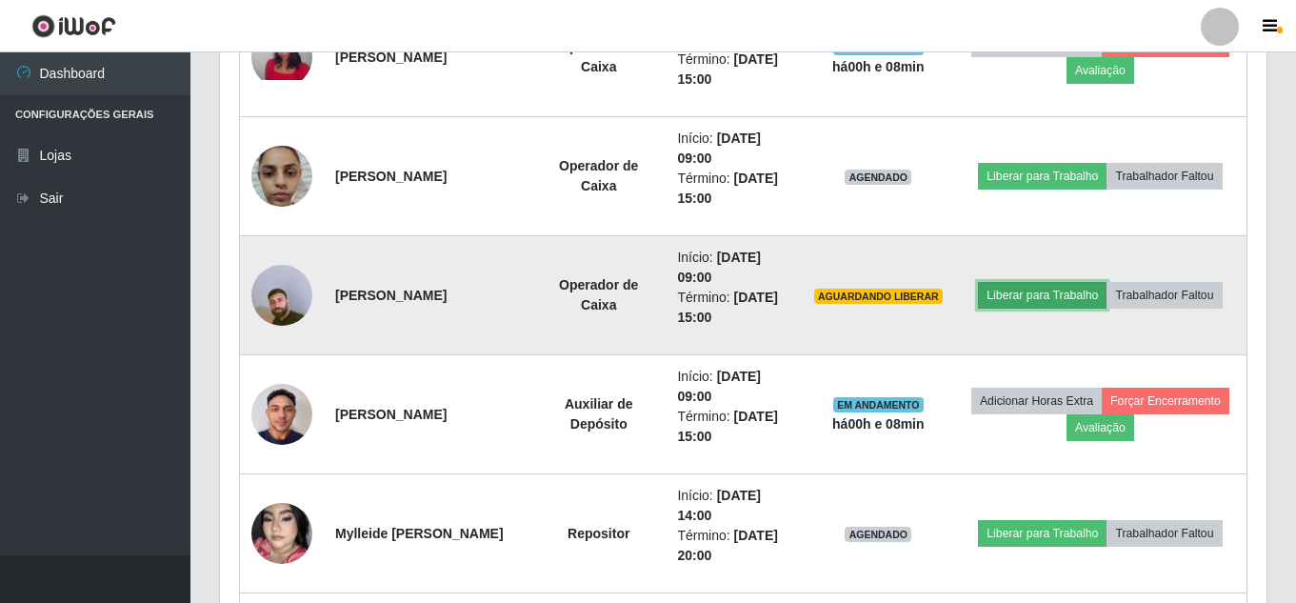
click at [1106, 282] on button "Liberar para Trabalho" at bounding box center [1042, 295] width 129 height 27
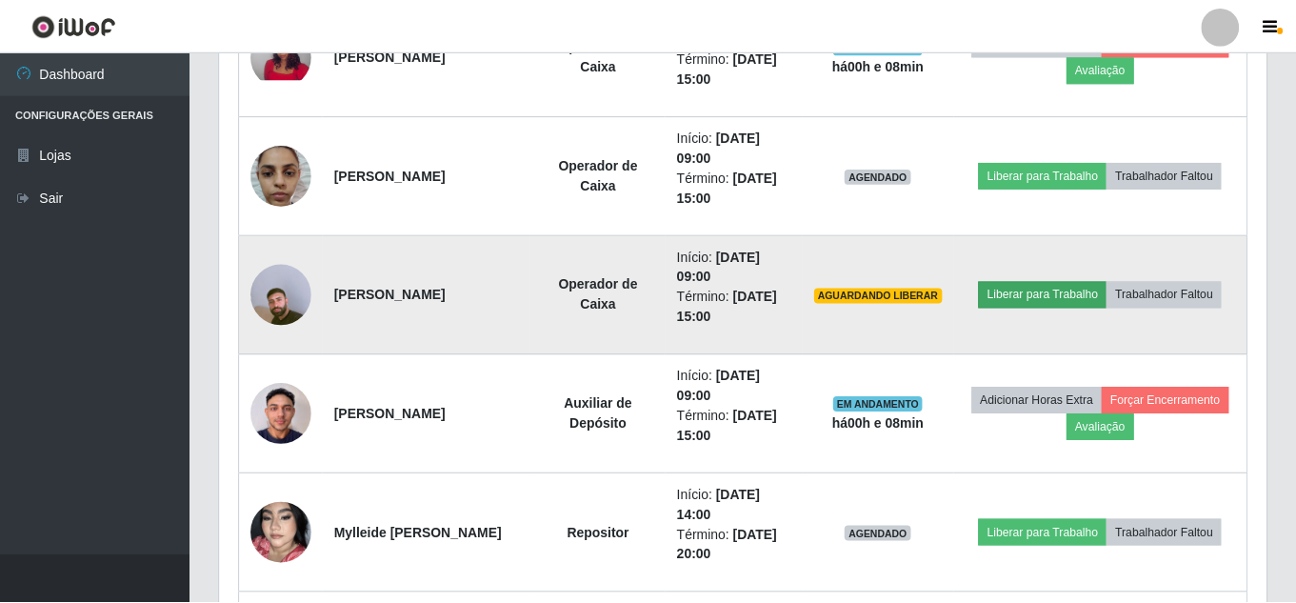
scroll to position [395, 1037]
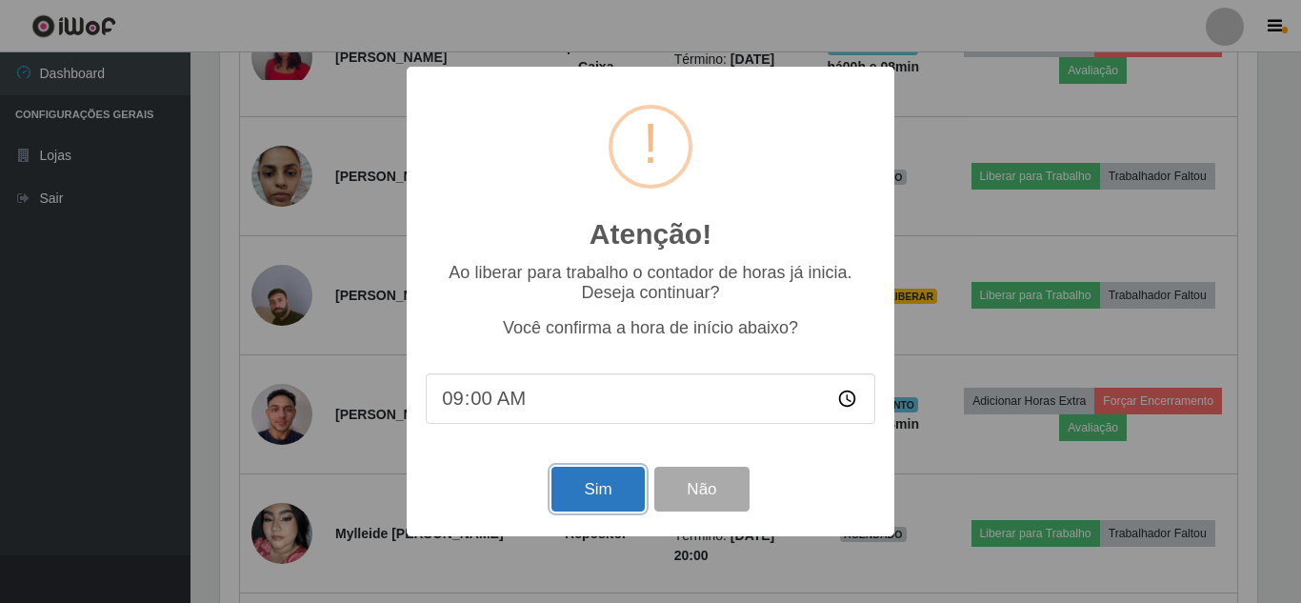
click at [588, 494] on button "Sim" at bounding box center [597, 489] width 92 height 45
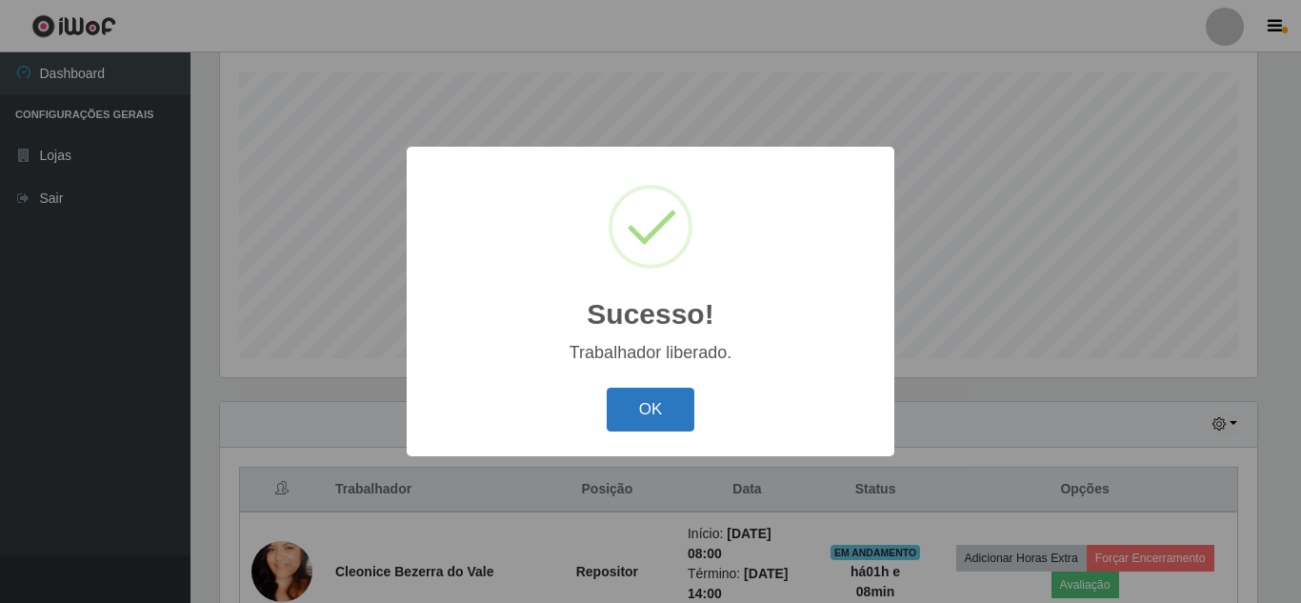
click at [647, 416] on button "OK" at bounding box center [650, 409] width 89 height 45
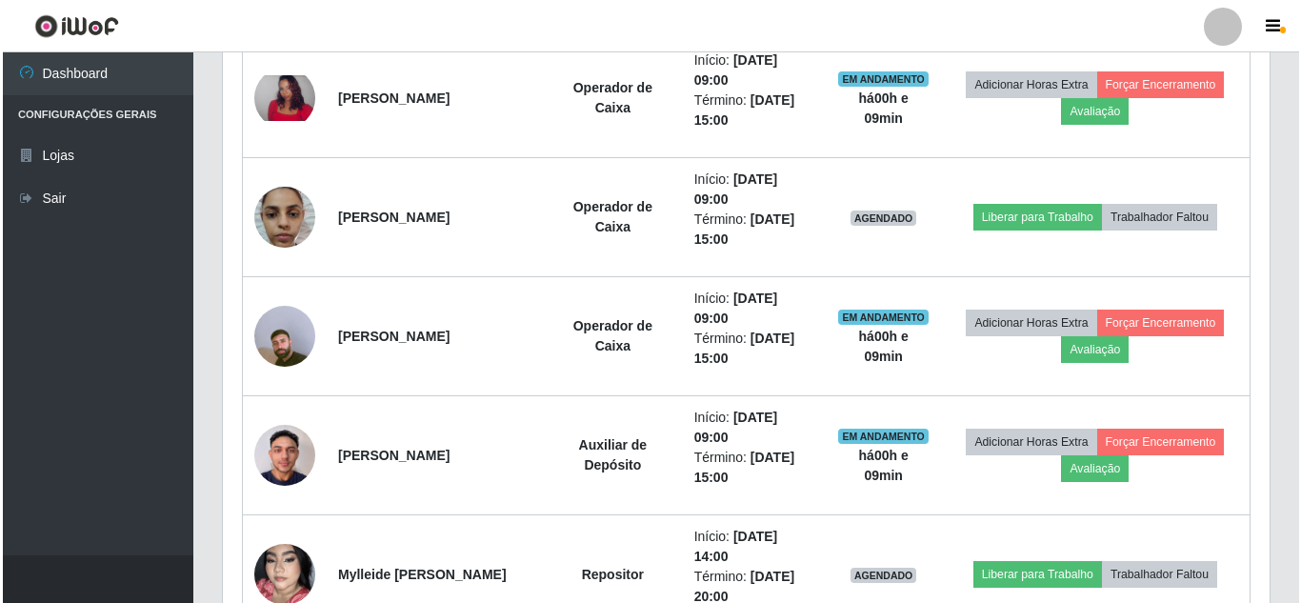
scroll to position [1751, 0]
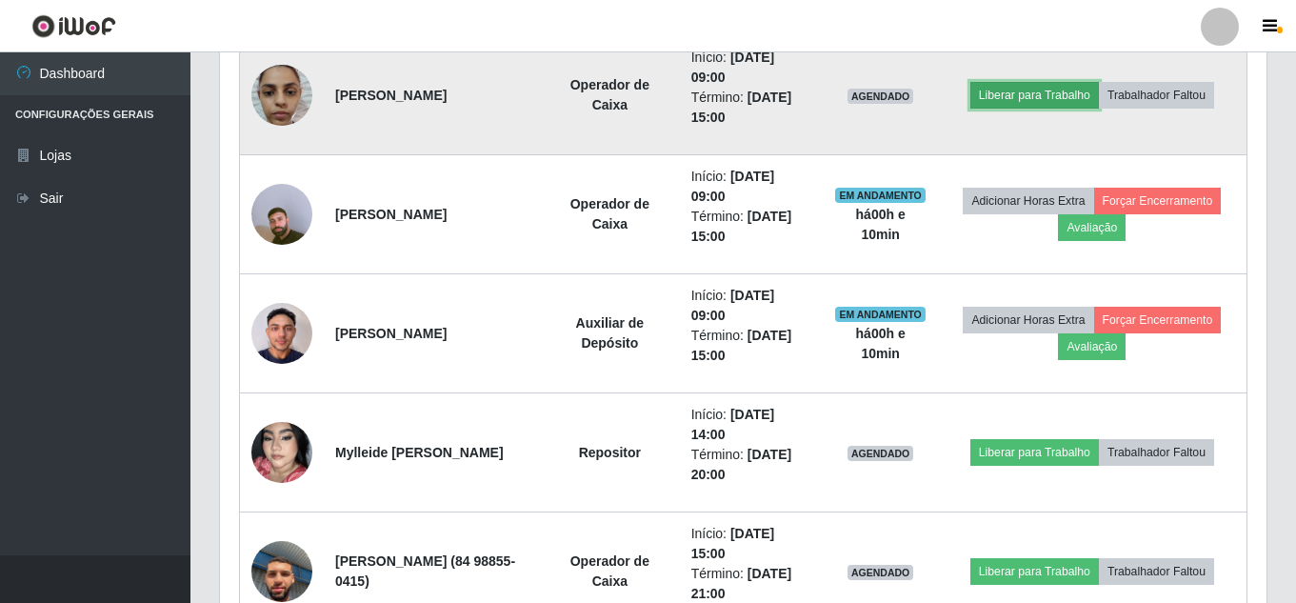
click at [1092, 97] on button "Liberar para Trabalho" at bounding box center [1034, 95] width 129 height 27
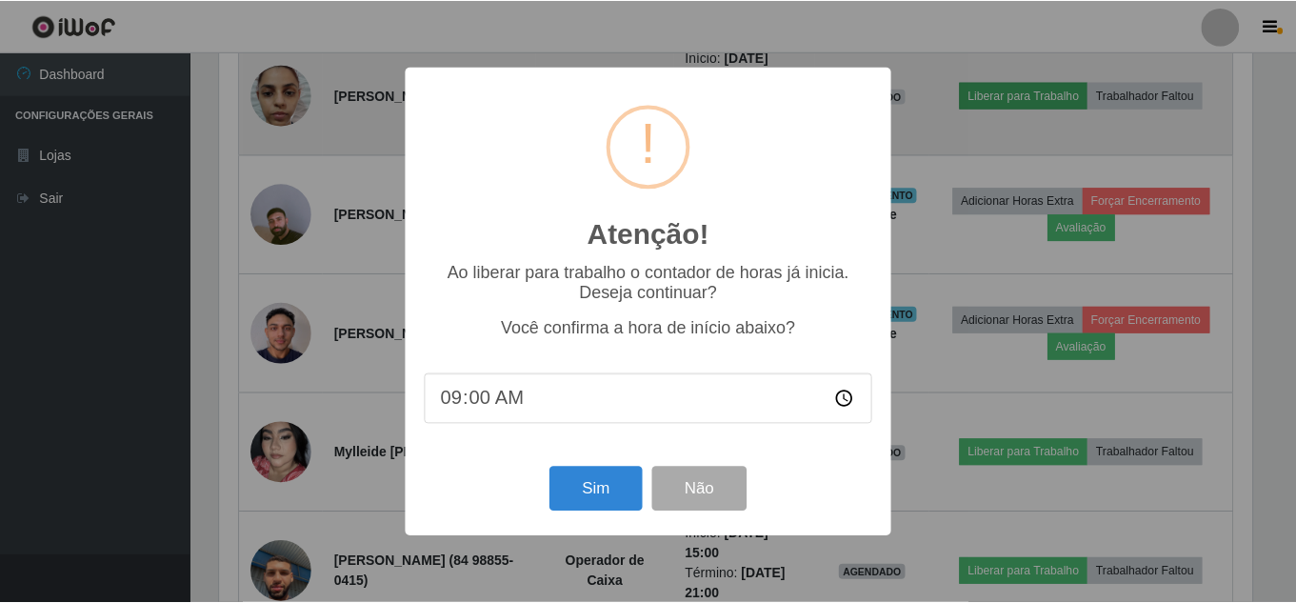
scroll to position [395, 1037]
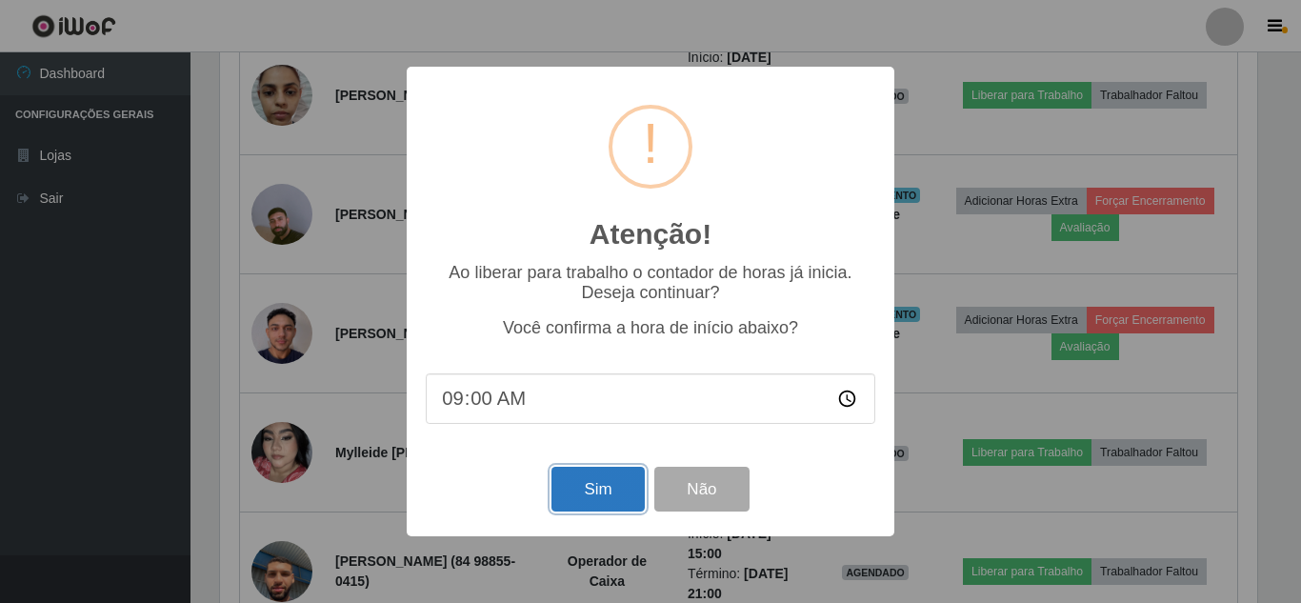
click at [601, 494] on button "Sim" at bounding box center [597, 489] width 92 height 45
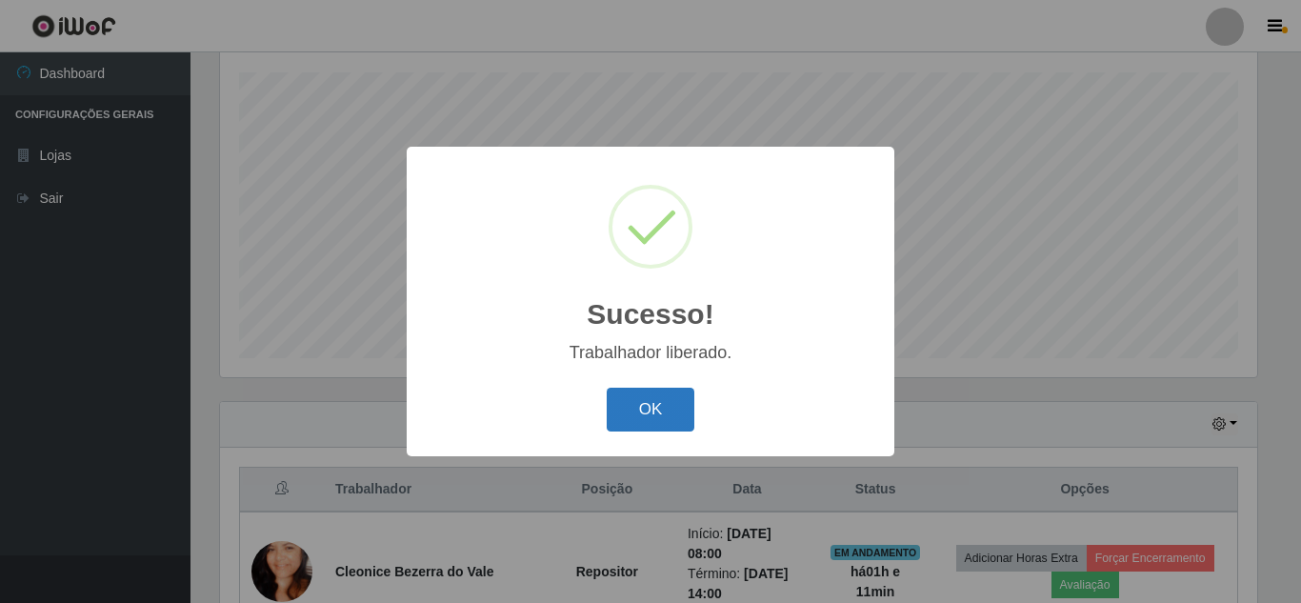
click at [650, 413] on button "OK" at bounding box center [650, 409] width 89 height 45
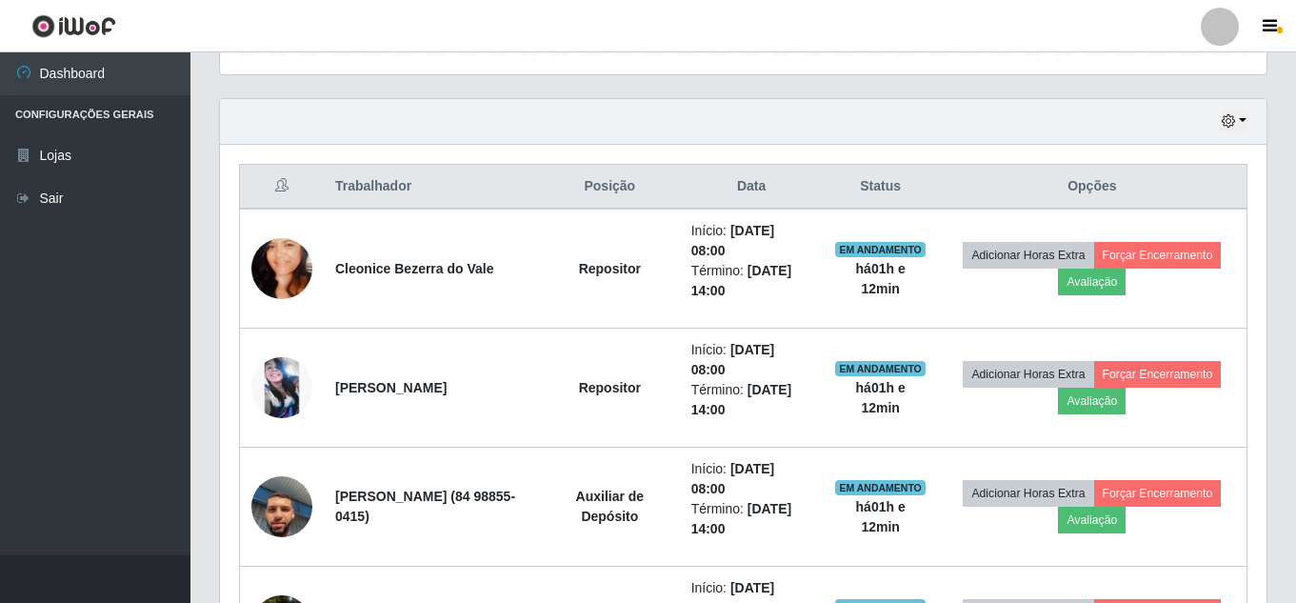
scroll to position [751, 0]
